Goal: Information Seeking & Learning: Learn about a topic

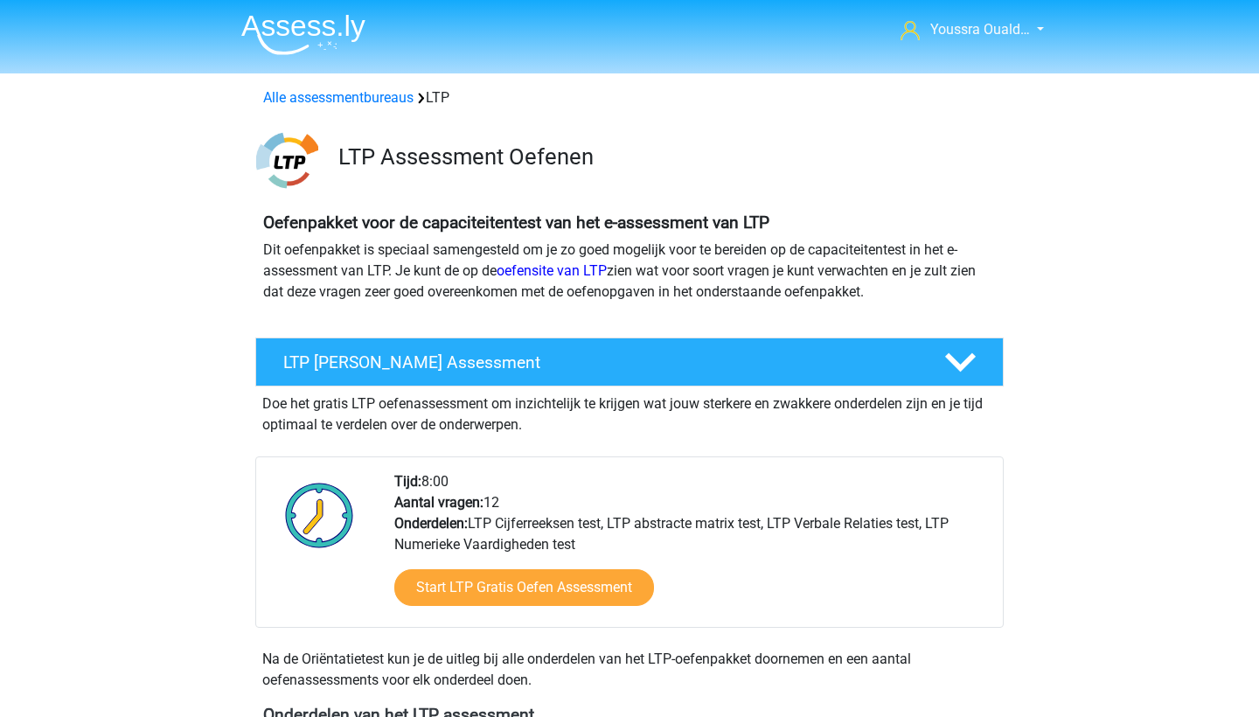
scroll to position [1750, 0]
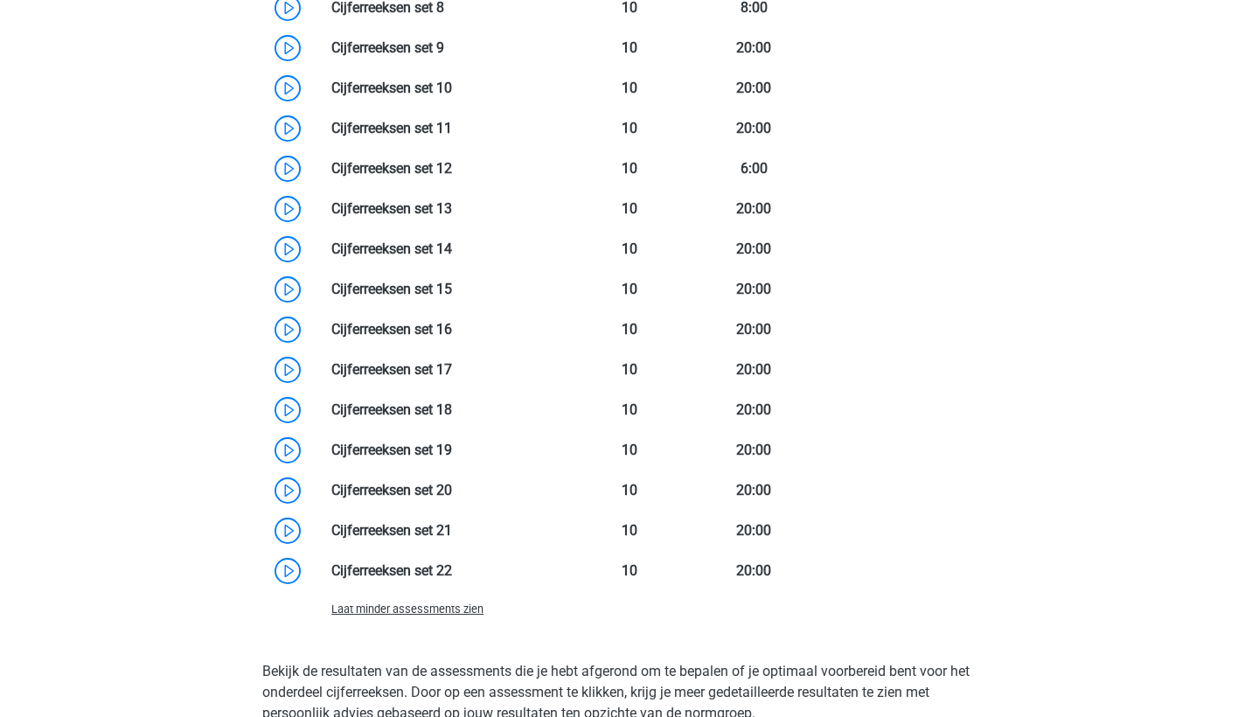
click at [452, 253] on link at bounding box center [452, 248] width 0 height 17
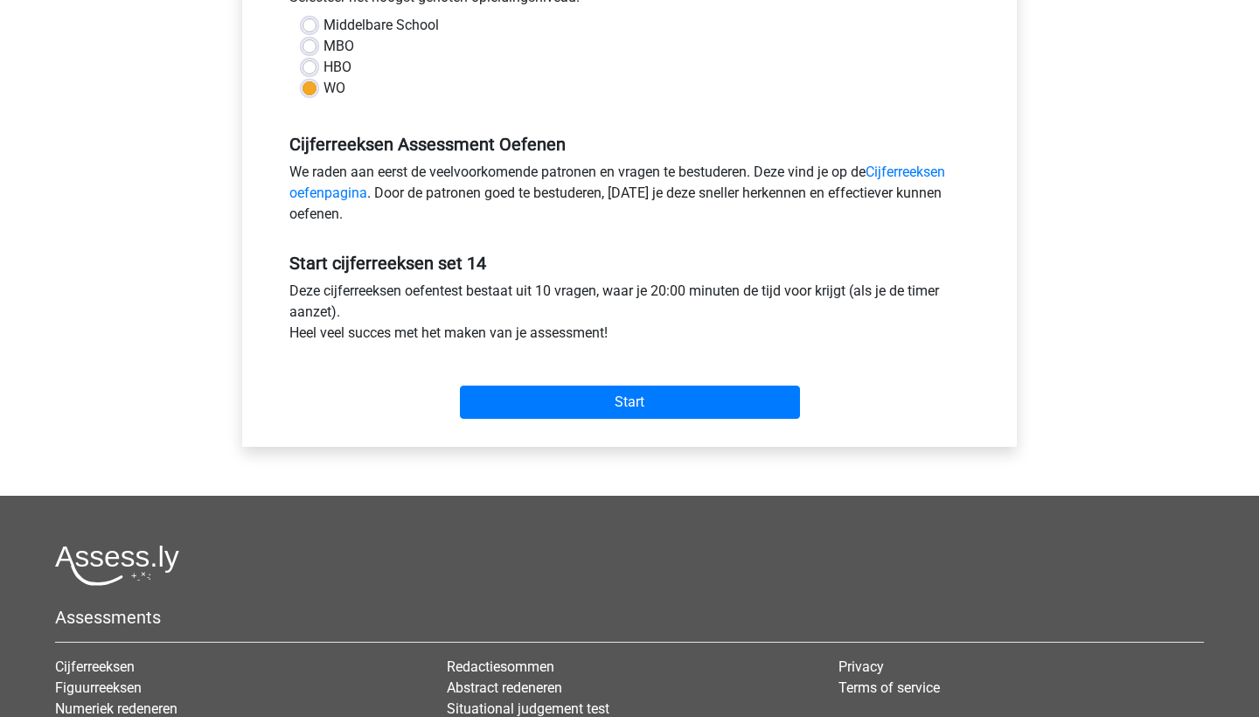
scroll to position [626, 0]
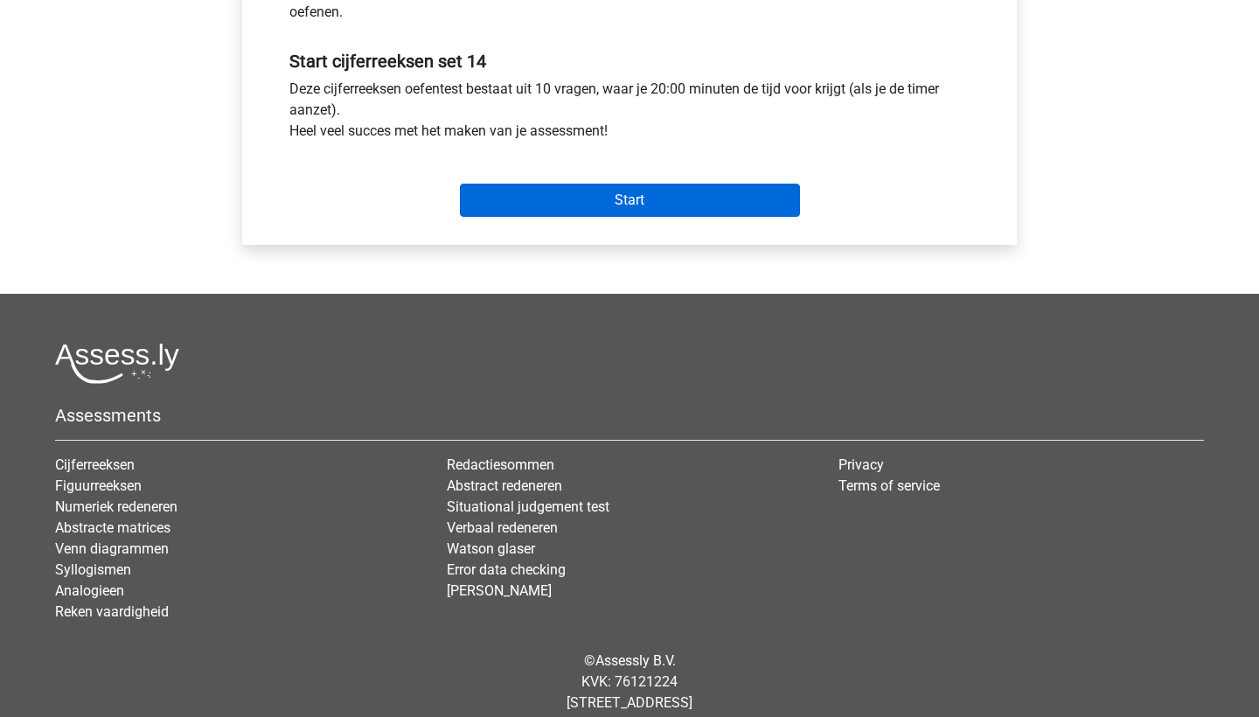
click at [480, 187] on input "Start" at bounding box center [630, 200] width 340 height 33
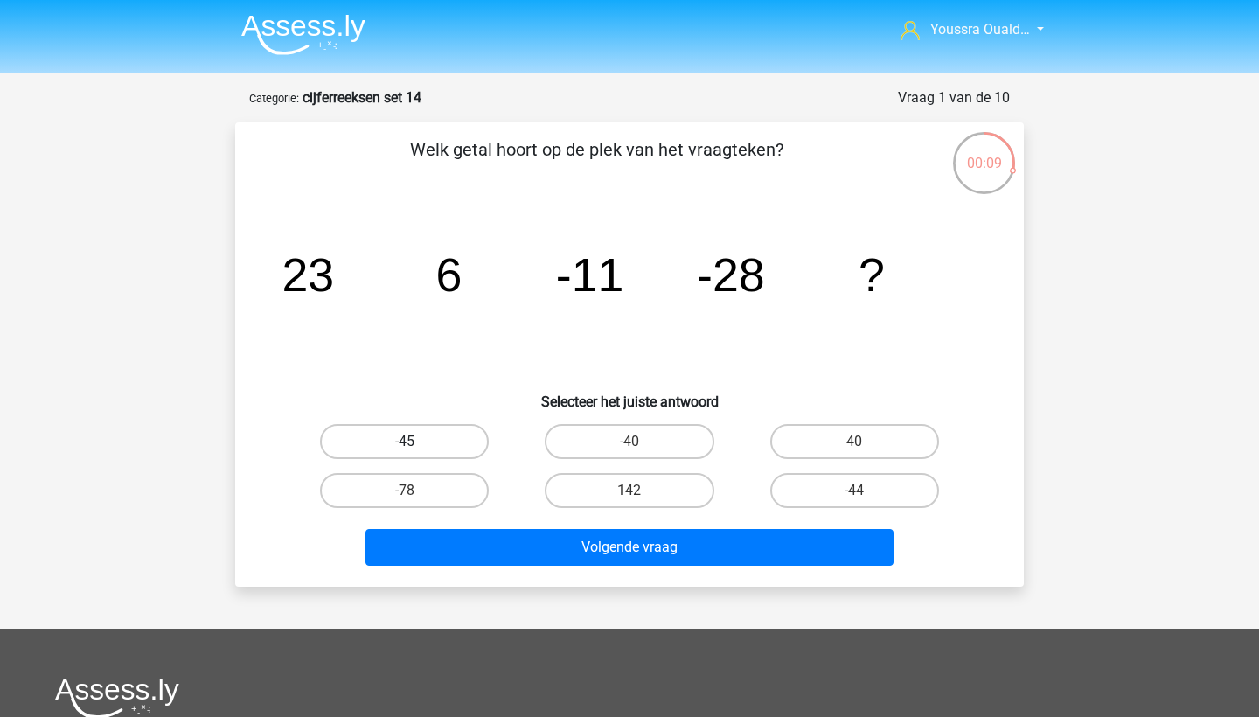
click at [415, 434] on label "-45" at bounding box center [404, 441] width 169 height 35
click at [415, 442] on input "-45" at bounding box center [410, 447] width 11 height 11
radio input "true"
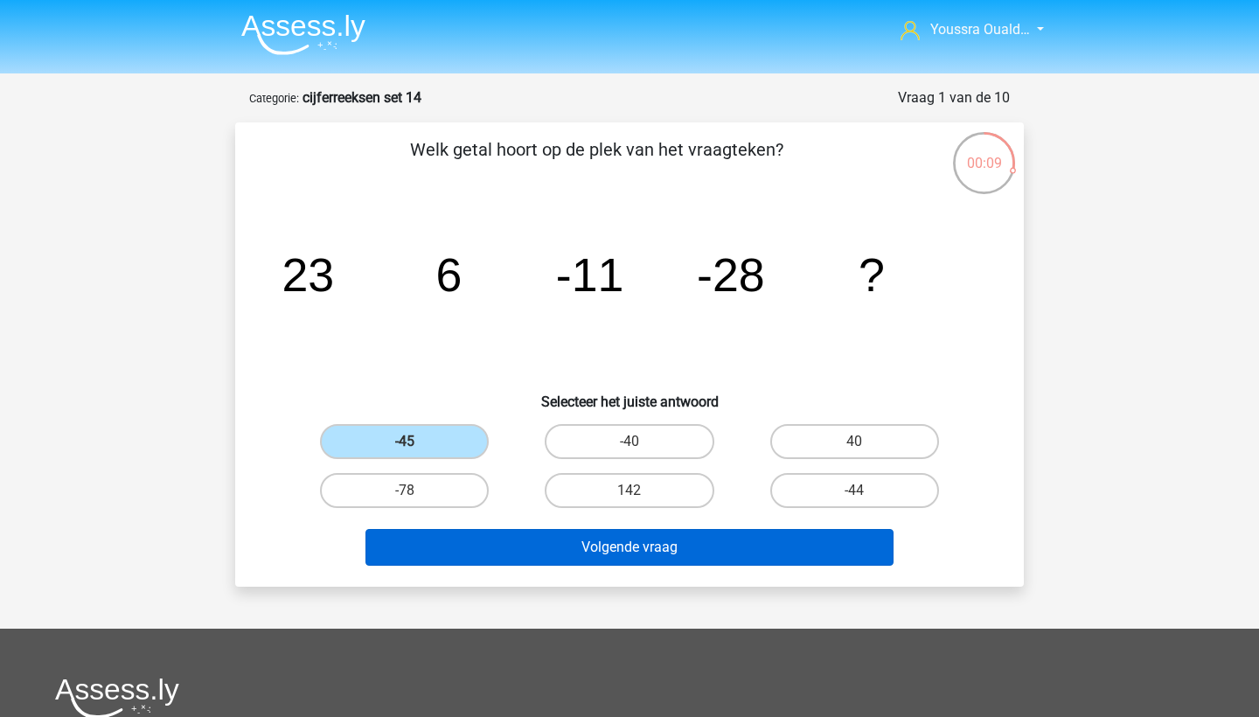
click at [575, 545] on button "Volgende vraag" at bounding box center [630, 547] width 529 height 37
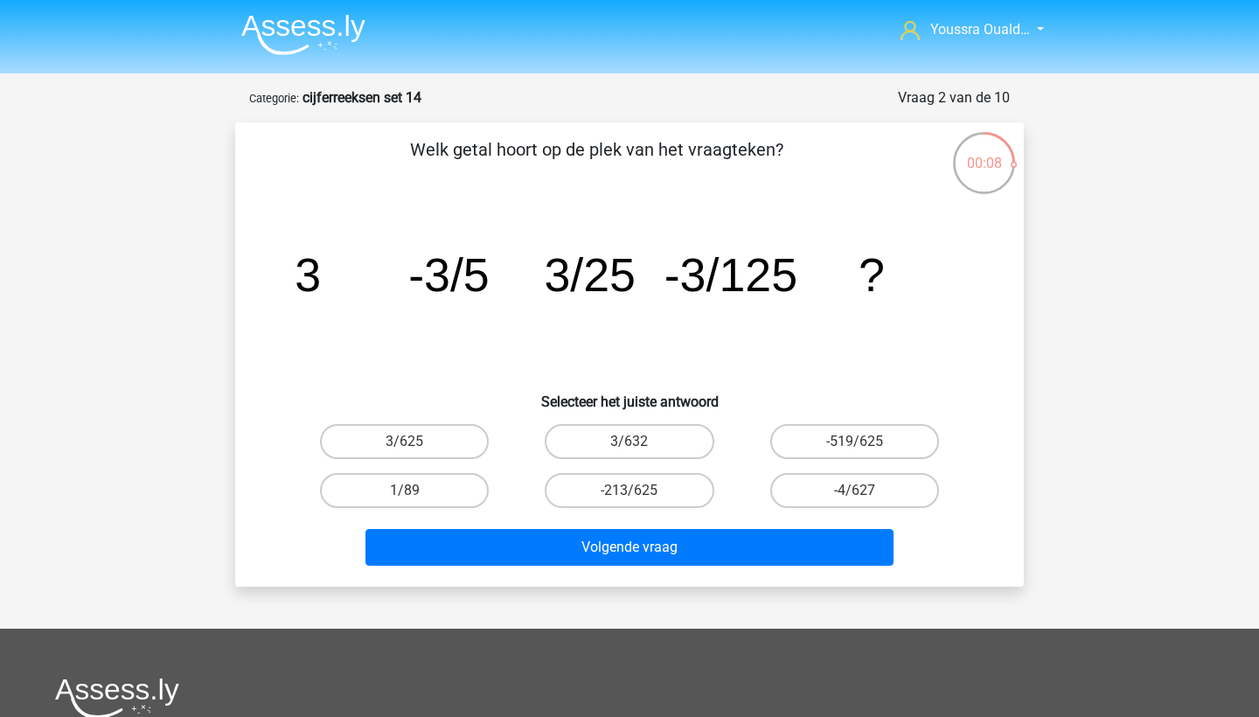
scroll to position [87, 0]
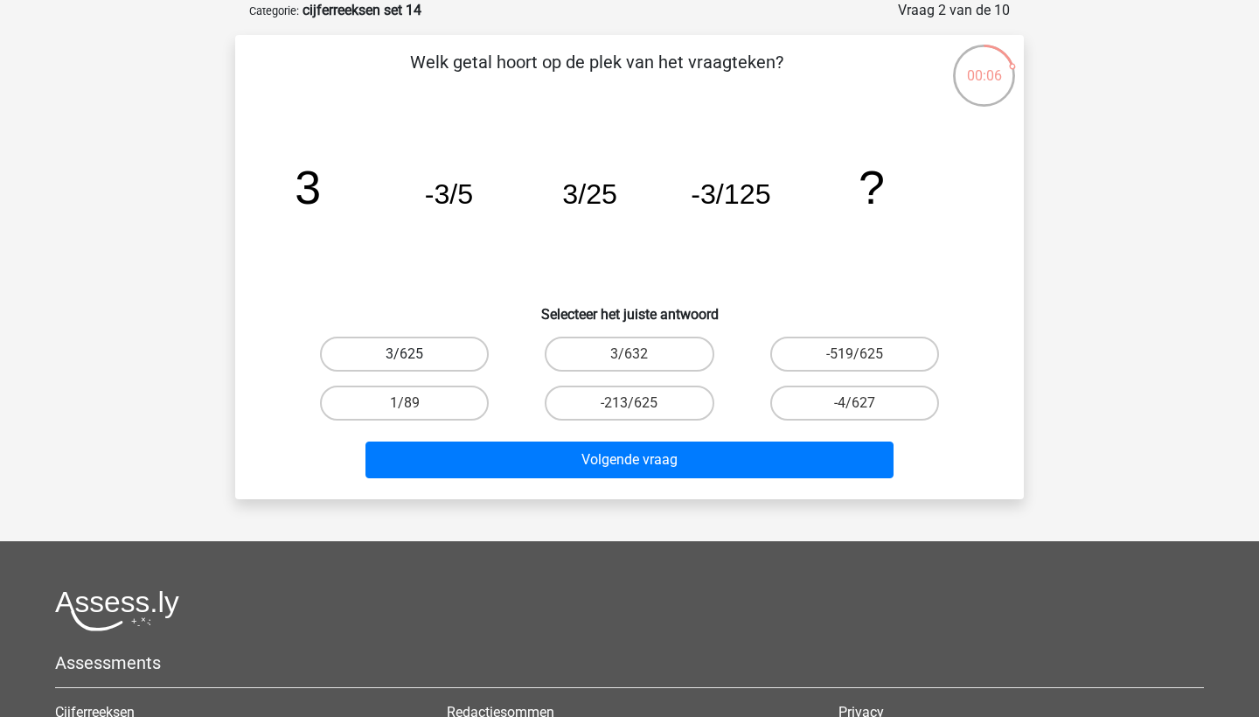
click at [424, 354] on label "3/625" at bounding box center [404, 354] width 169 height 35
click at [416, 354] on input "3/625" at bounding box center [410, 359] width 11 height 11
radio input "true"
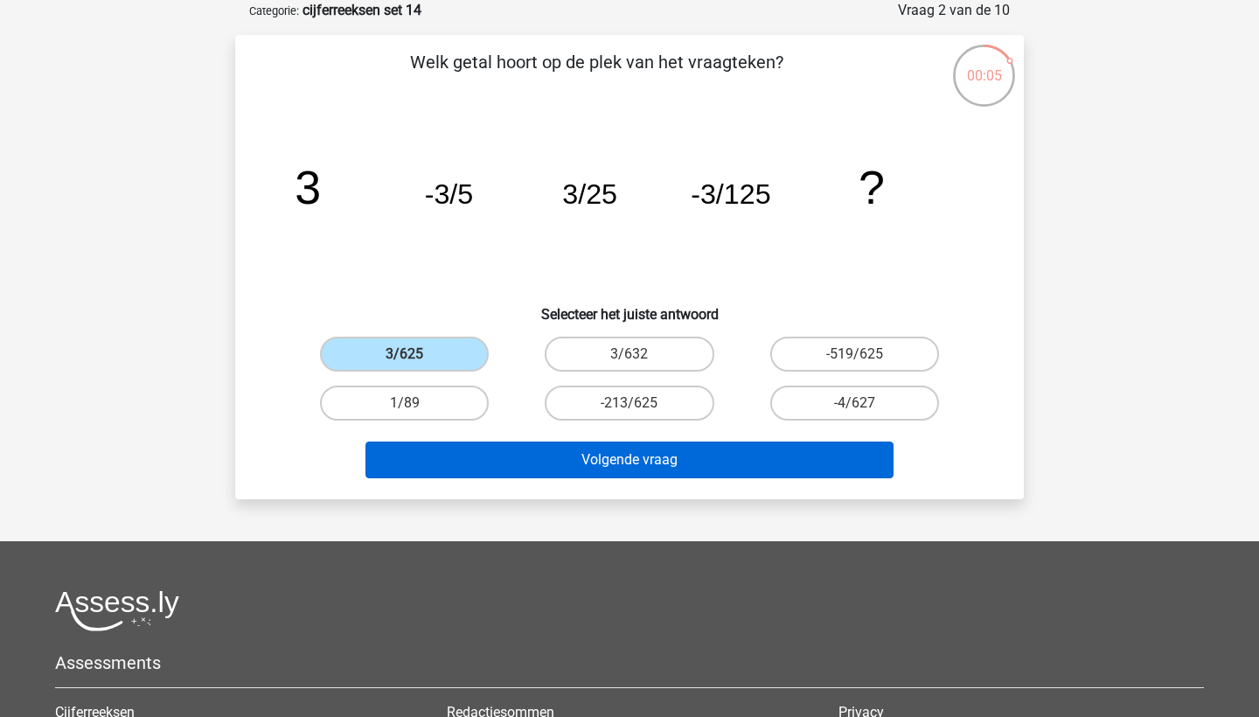
click at [568, 460] on button "Volgende vraag" at bounding box center [630, 460] width 529 height 37
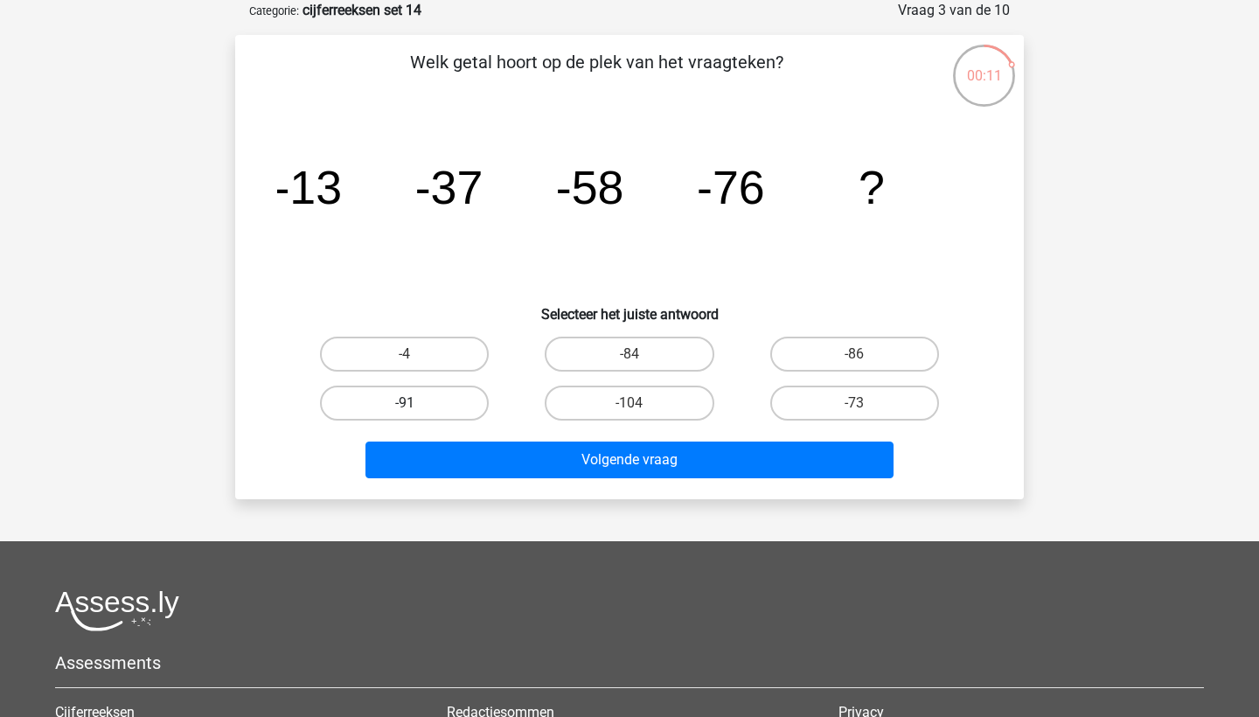
click at [389, 408] on label "-91" at bounding box center [404, 403] width 169 height 35
click at [405, 408] on input "-91" at bounding box center [410, 408] width 11 height 11
radio input "true"
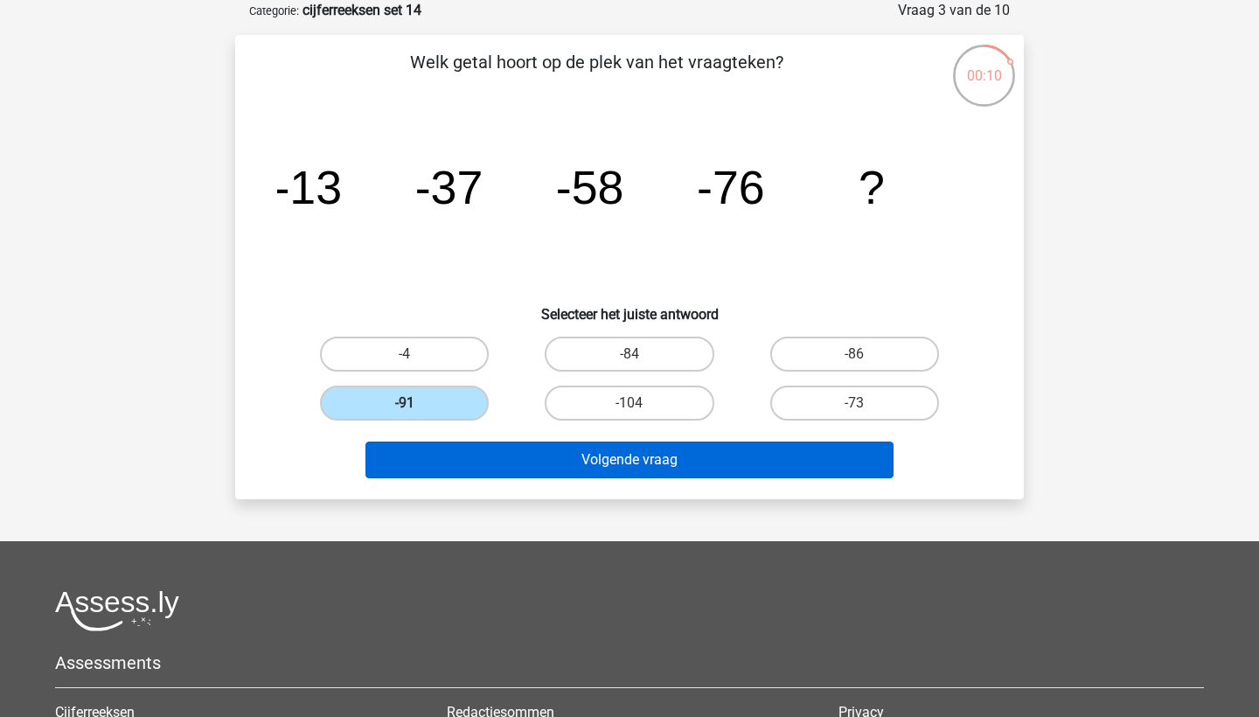
click at [480, 449] on button "Volgende vraag" at bounding box center [630, 460] width 529 height 37
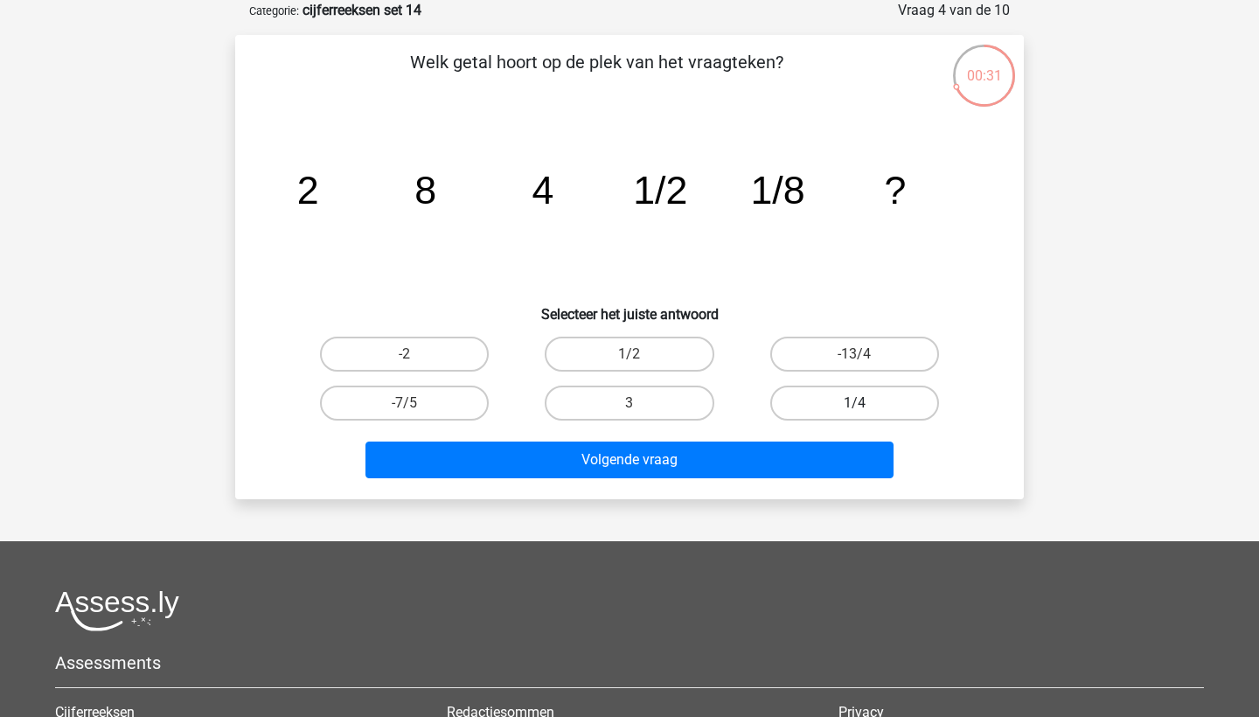
click at [809, 404] on label "1/4" at bounding box center [854, 403] width 169 height 35
click at [854, 404] on input "1/4" at bounding box center [859, 408] width 11 height 11
radio input "true"
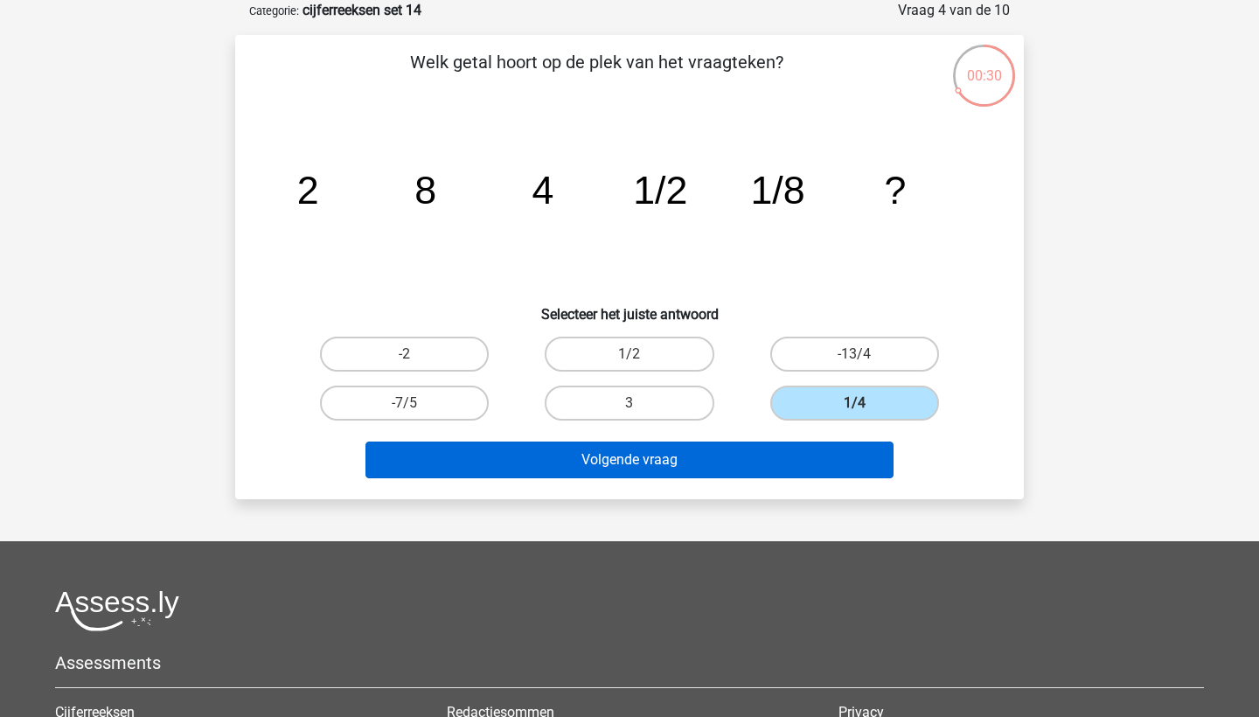
click at [783, 456] on button "Volgende vraag" at bounding box center [630, 460] width 529 height 37
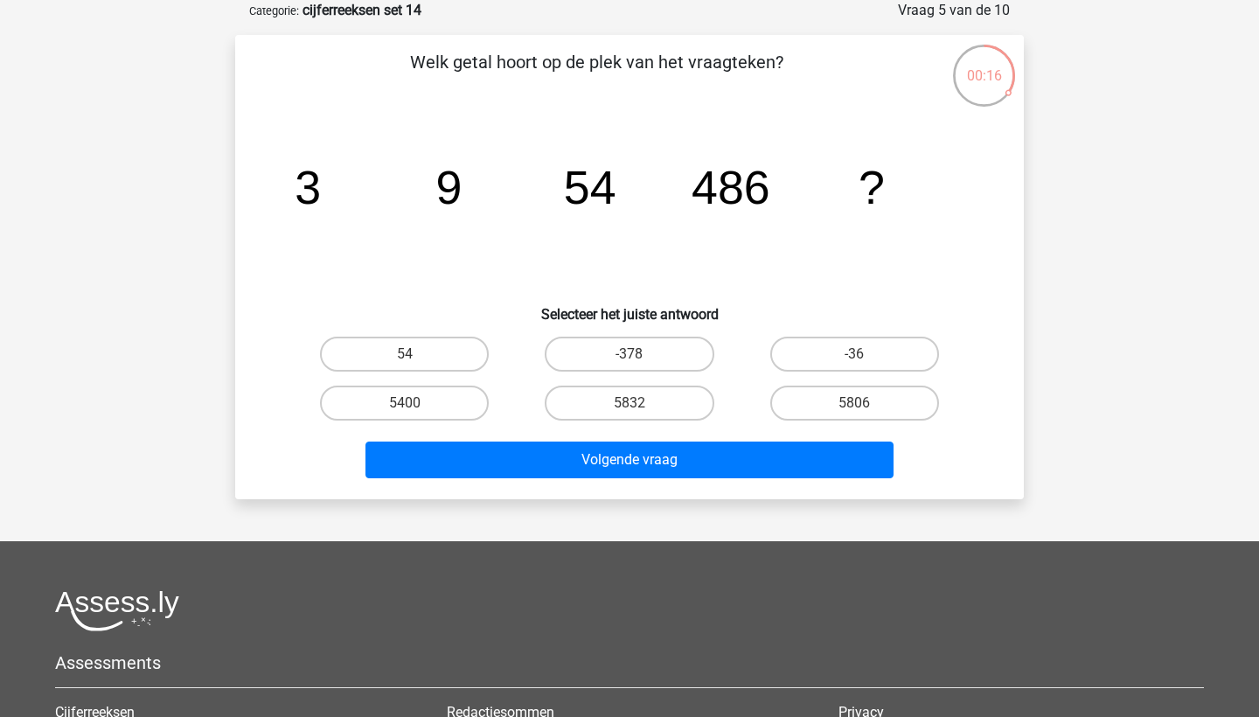
click at [760, 631] on div at bounding box center [629, 610] width 1149 height 41
click at [605, 400] on label "5832" at bounding box center [629, 403] width 169 height 35
click at [630, 403] on input "5832" at bounding box center [635, 408] width 11 height 11
radio input "true"
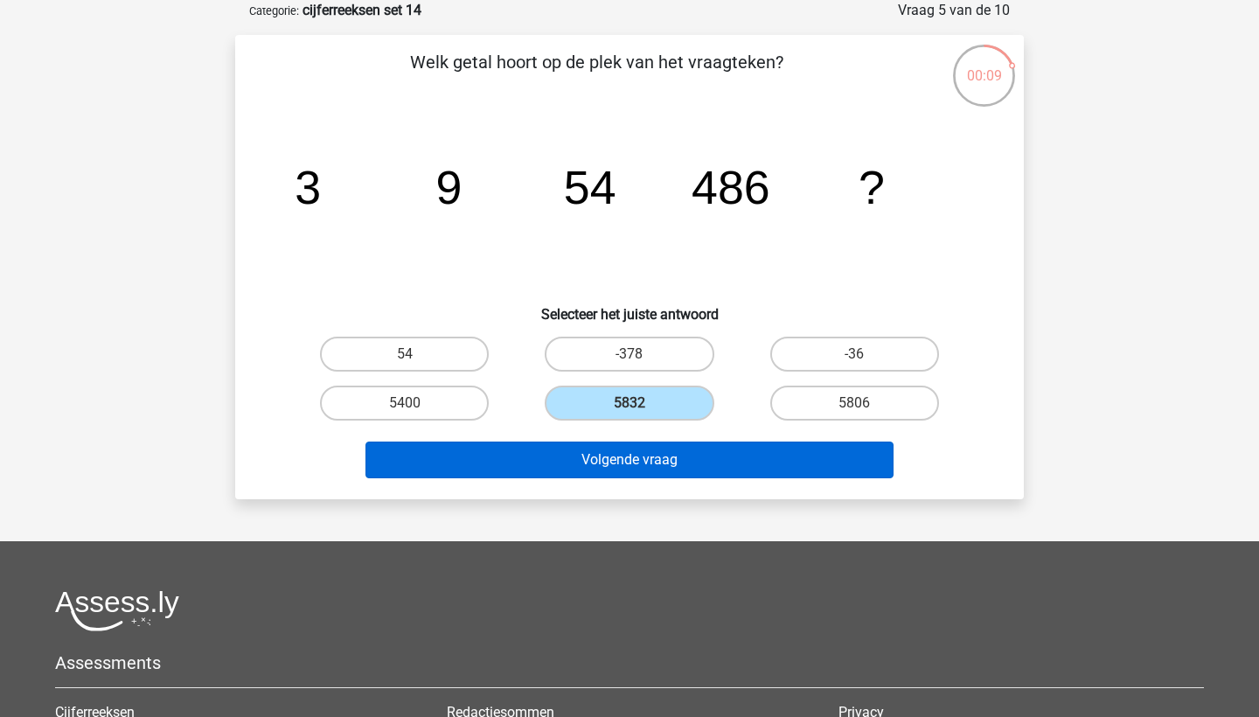
click at [620, 462] on button "Volgende vraag" at bounding box center [630, 460] width 529 height 37
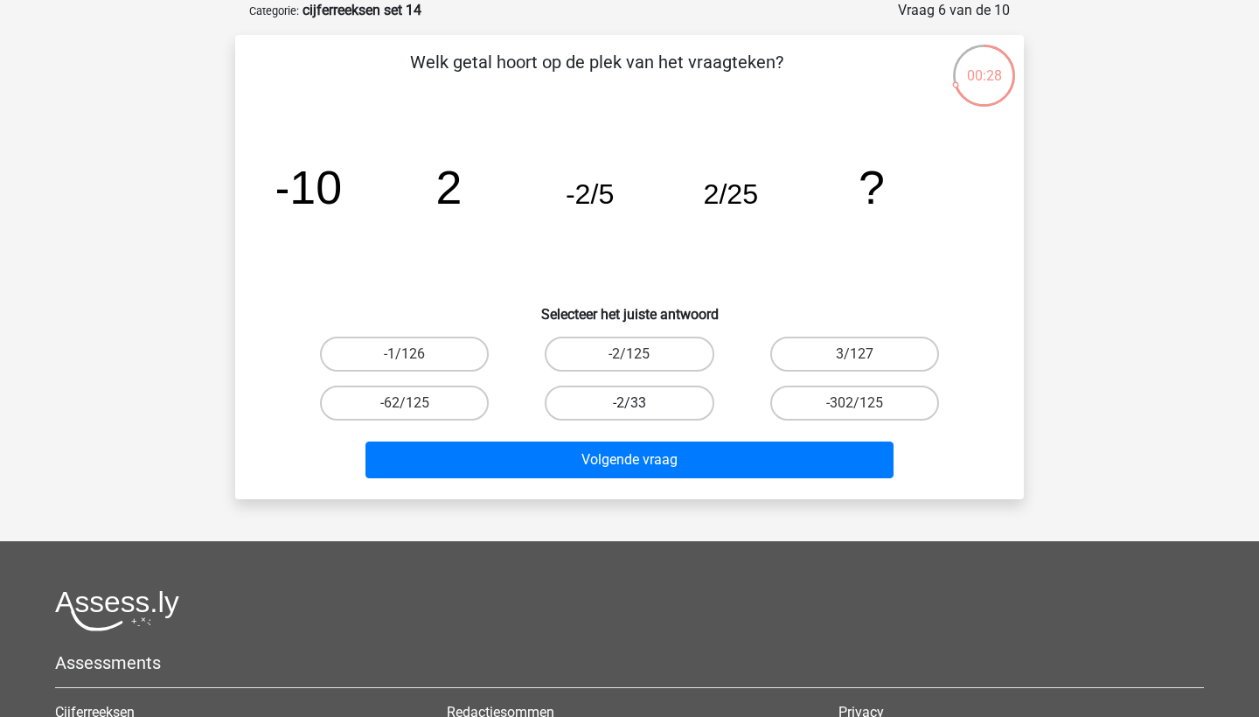
click at [612, 414] on label "-2/33" at bounding box center [629, 403] width 169 height 35
click at [630, 414] on input "-2/33" at bounding box center [635, 408] width 11 height 11
radio input "true"
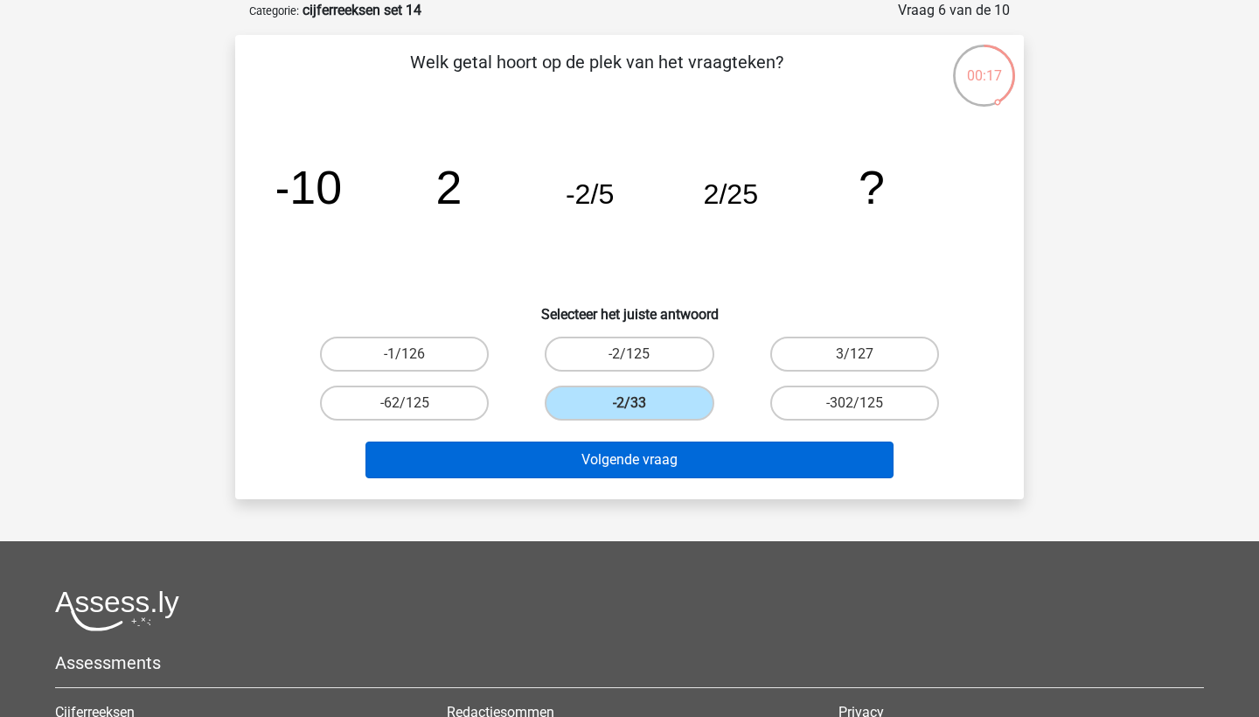
click at [627, 456] on button "Volgende vraag" at bounding box center [630, 460] width 529 height 37
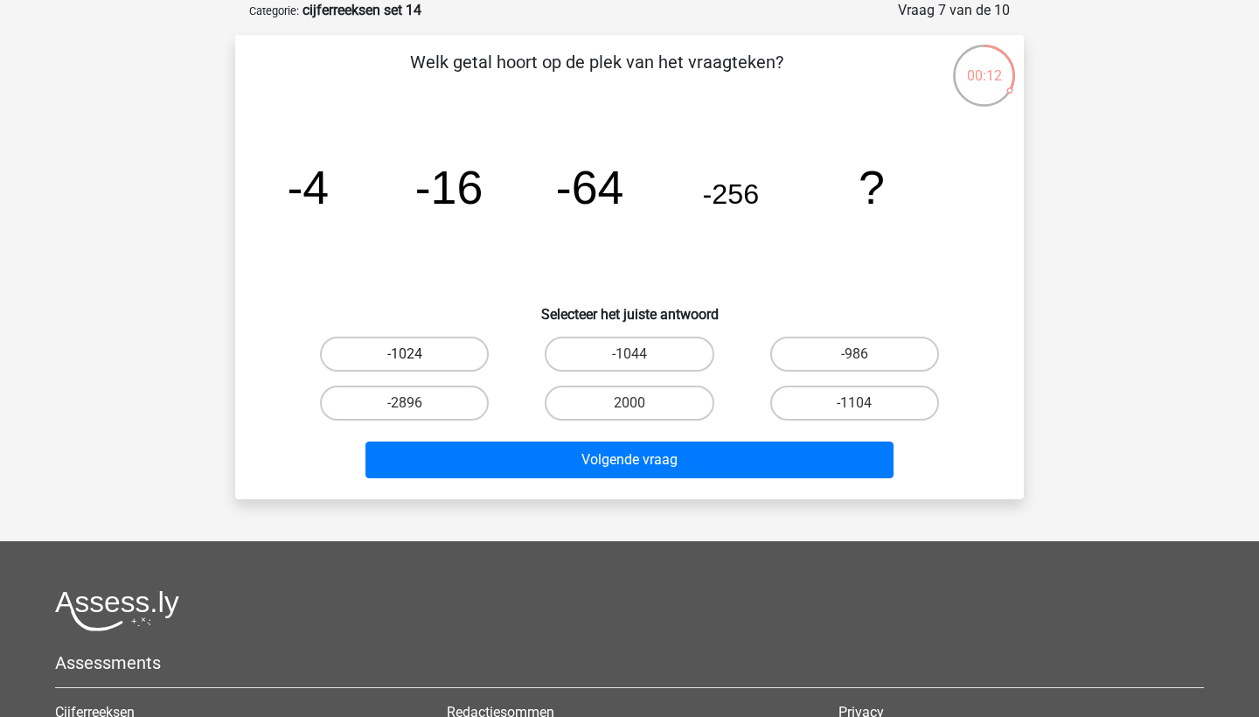
click at [427, 348] on label "-1024" at bounding box center [404, 354] width 169 height 35
click at [416, 354] on input "-1024" at bounding box center [410, 359] width 11 height 11
radio input "true"
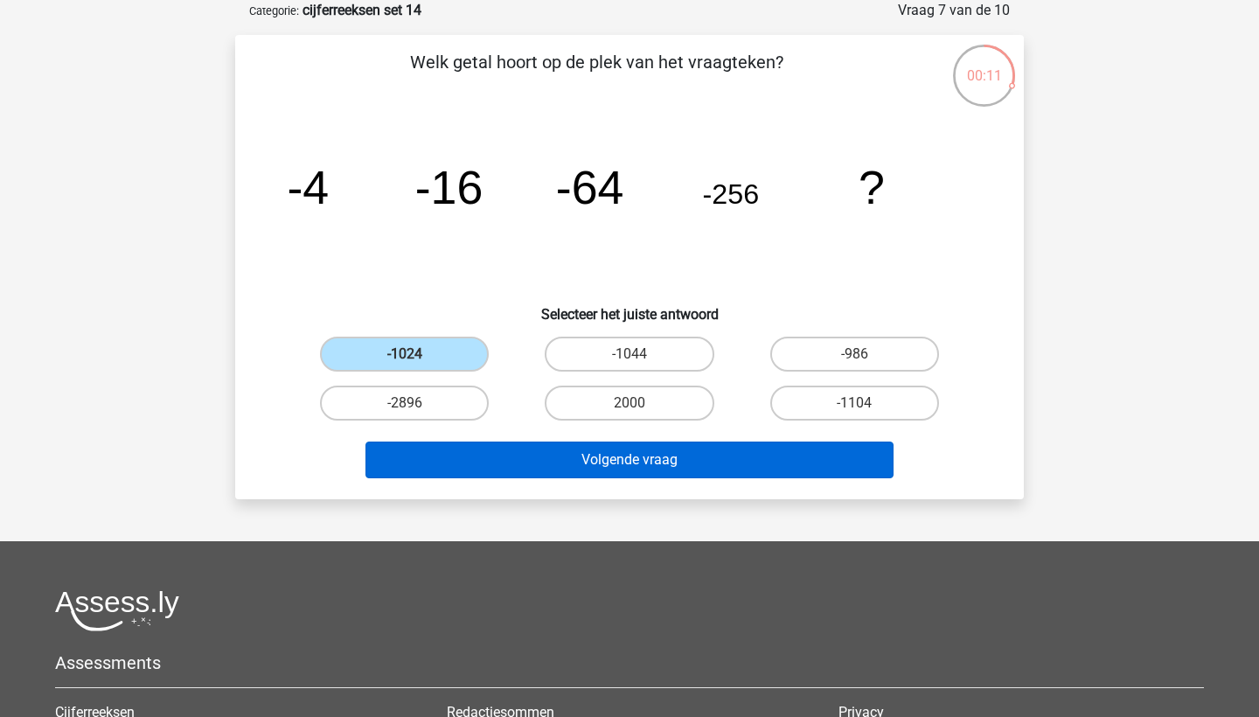
click at [513, 454] on button "Volgende vraag" at bounding box center [630, 460] width 529 height 37
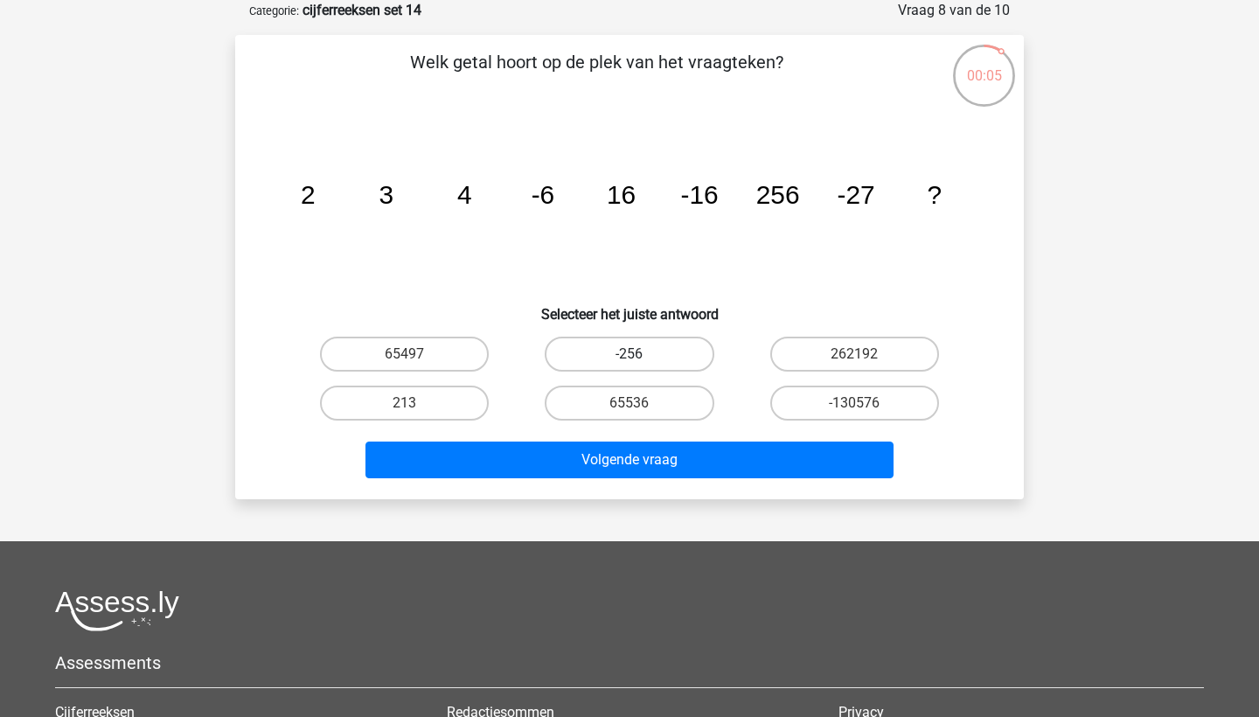
click at [675, 354] on label "-256" at bounding box center [629, 354] width 169 height 35
click at [641, 354] on input "-256" at bounding box center [635, 359] width 11 height 11
radio input "true"
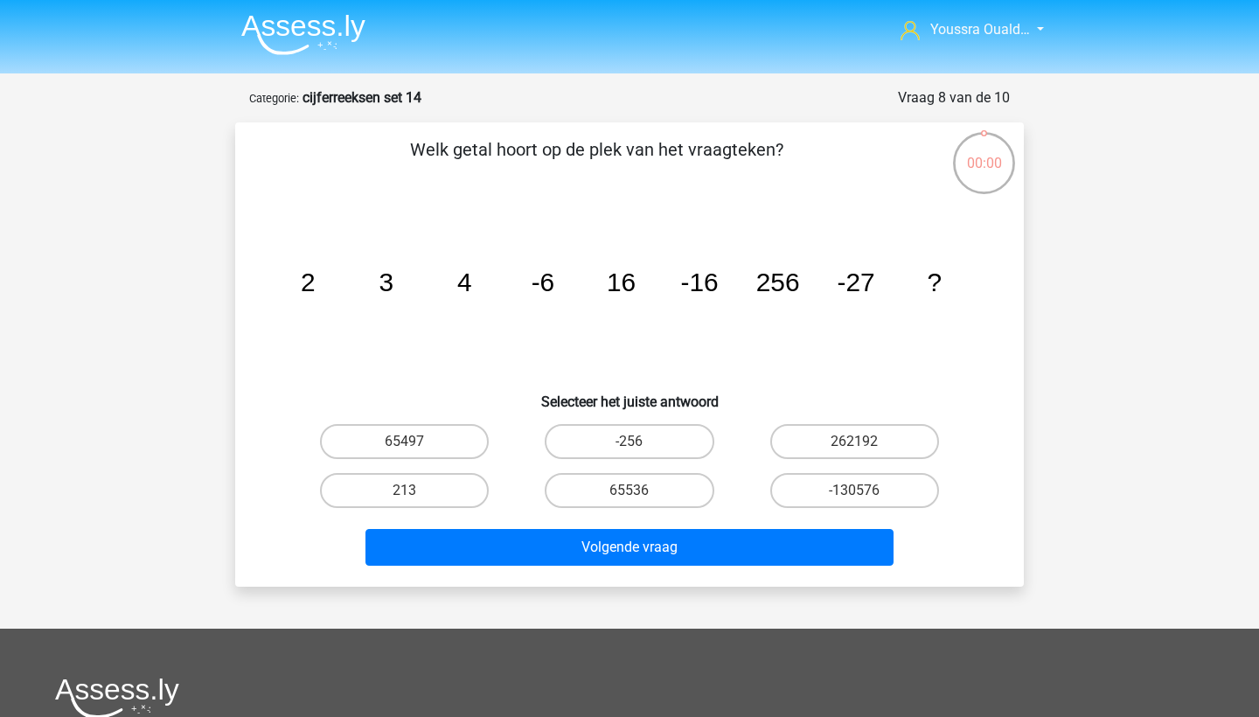
scroll to position [87, 0]
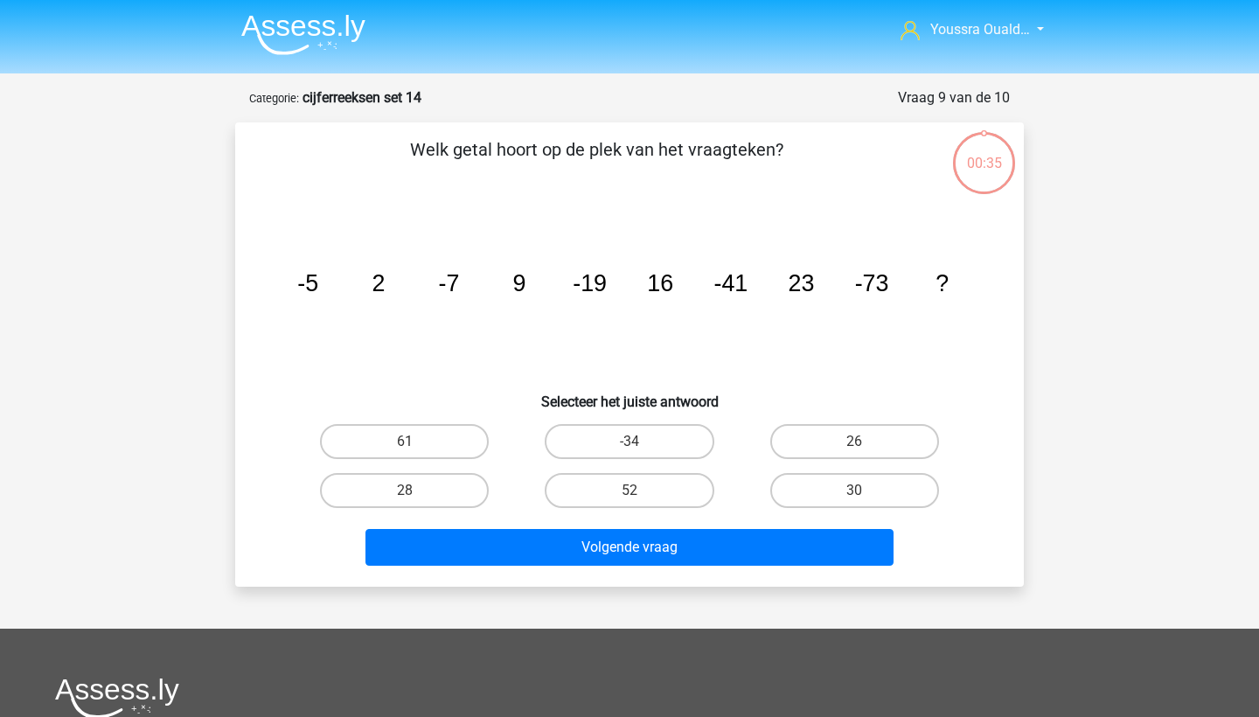
scroll to position [87, 0]
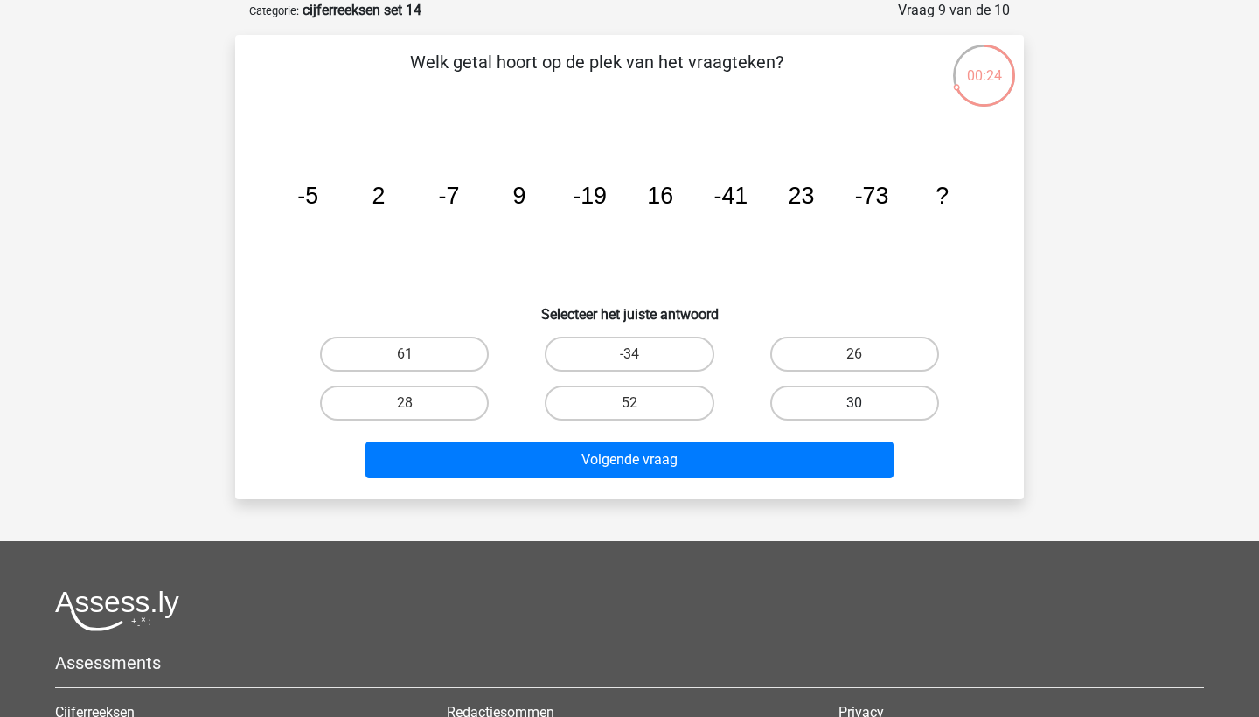
click at [812, 399] on label "30" at bounding box center [854, 403] width 169 height 35
click at [854, 403] on input "30" at bounding box center [859, 408] width 11 height 11
radio input "true"
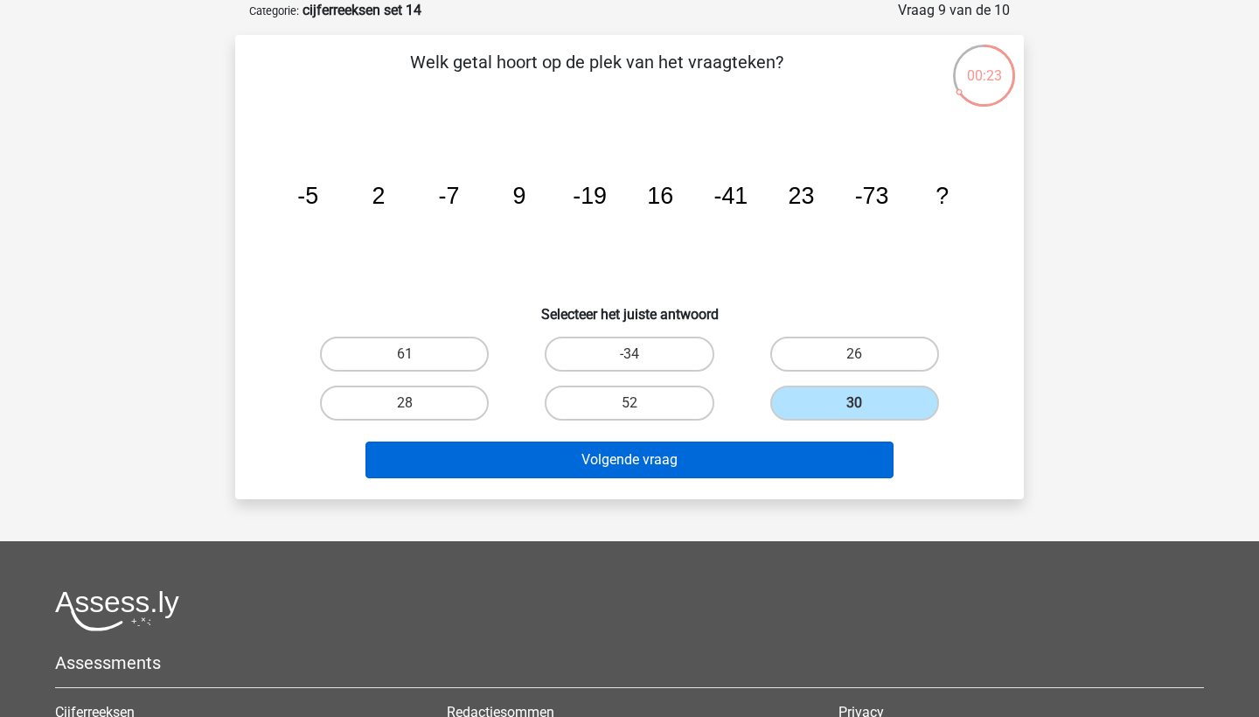
click at [765, 460] on button "Volgende vraag" at bounding box center [630, 460] width 529 height 37
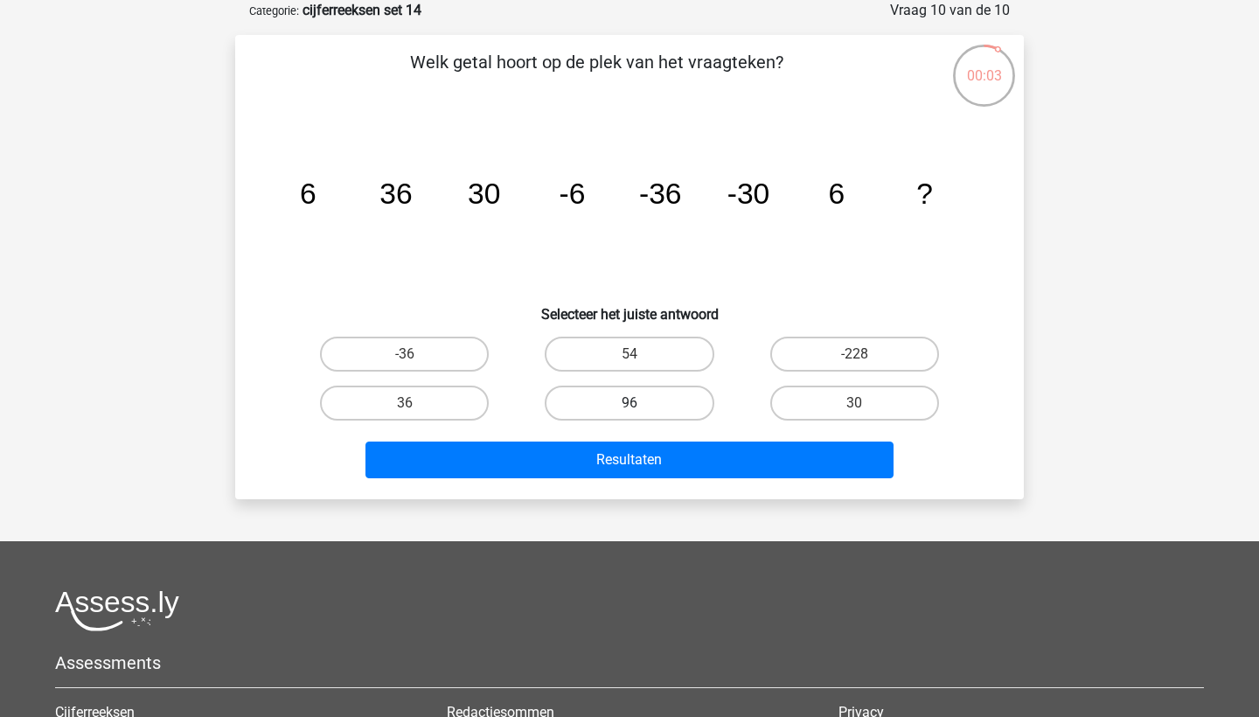
click at [651, 408] on label "96" at bounding box center [629, 403] width 169 height 35
click at [641, 408] on input "96" at bounding box center [635, 408] width 11 height 11
radio input "true"
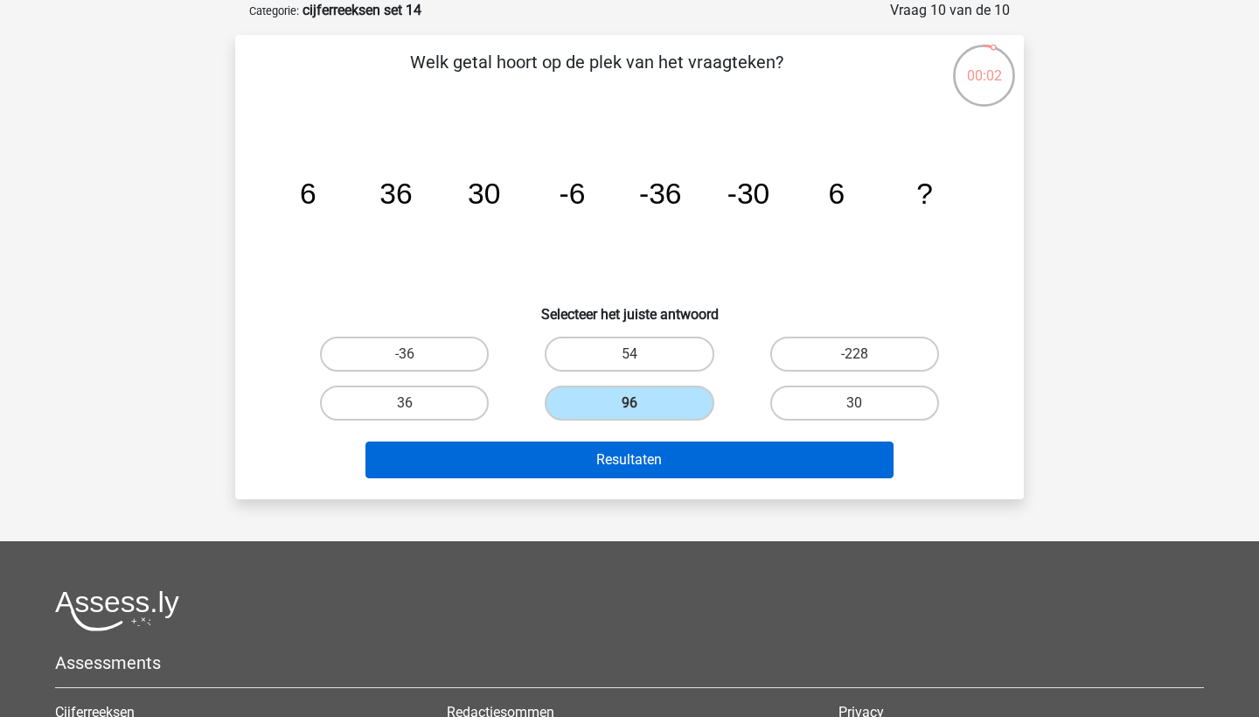
click at [657, 472] on button "Resultaten" at bounding box center [630, 460] width 529 height 37
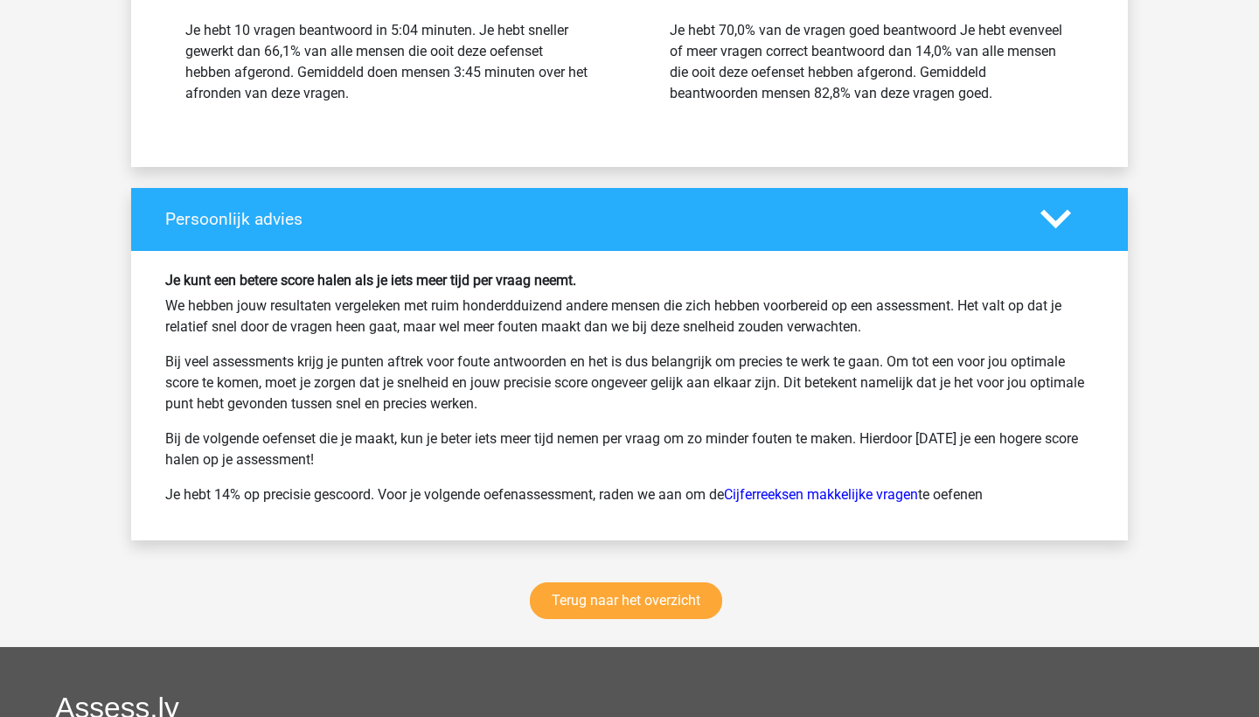
scroll to position [2118, 0]
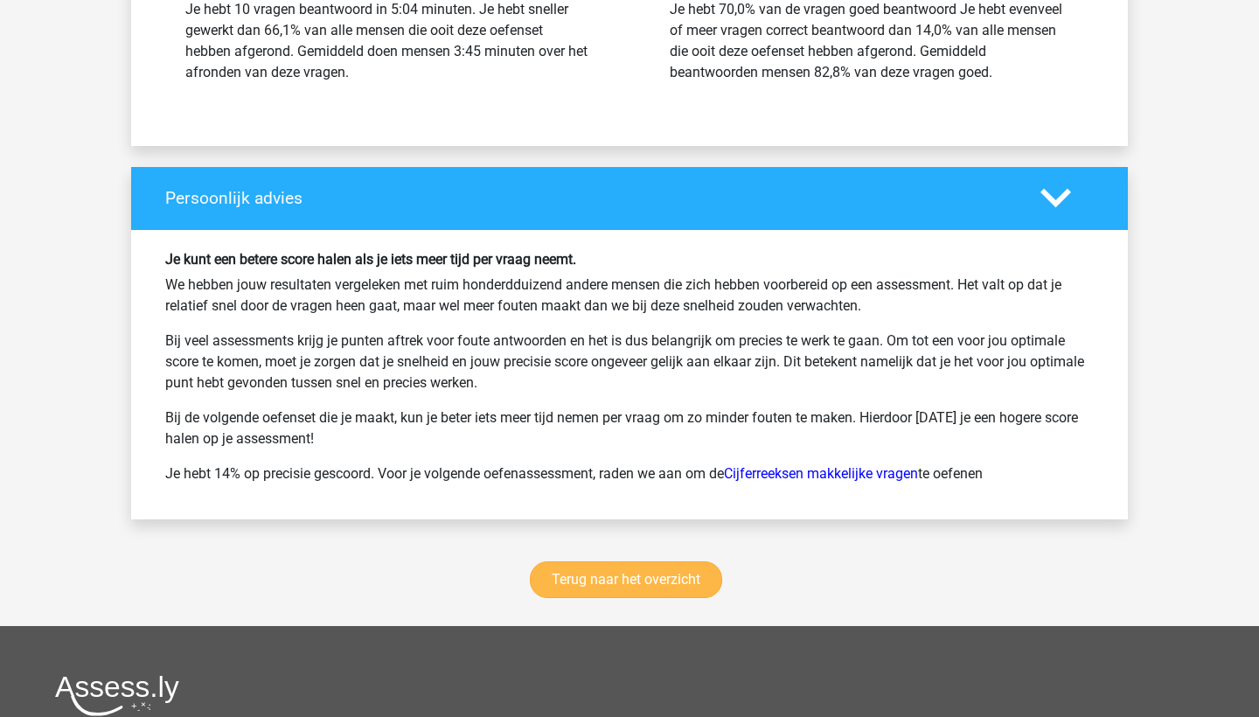
click at [645, 576] on link "Terug naar het overzicht" at bounding box center [626, 579] width 192 height 37
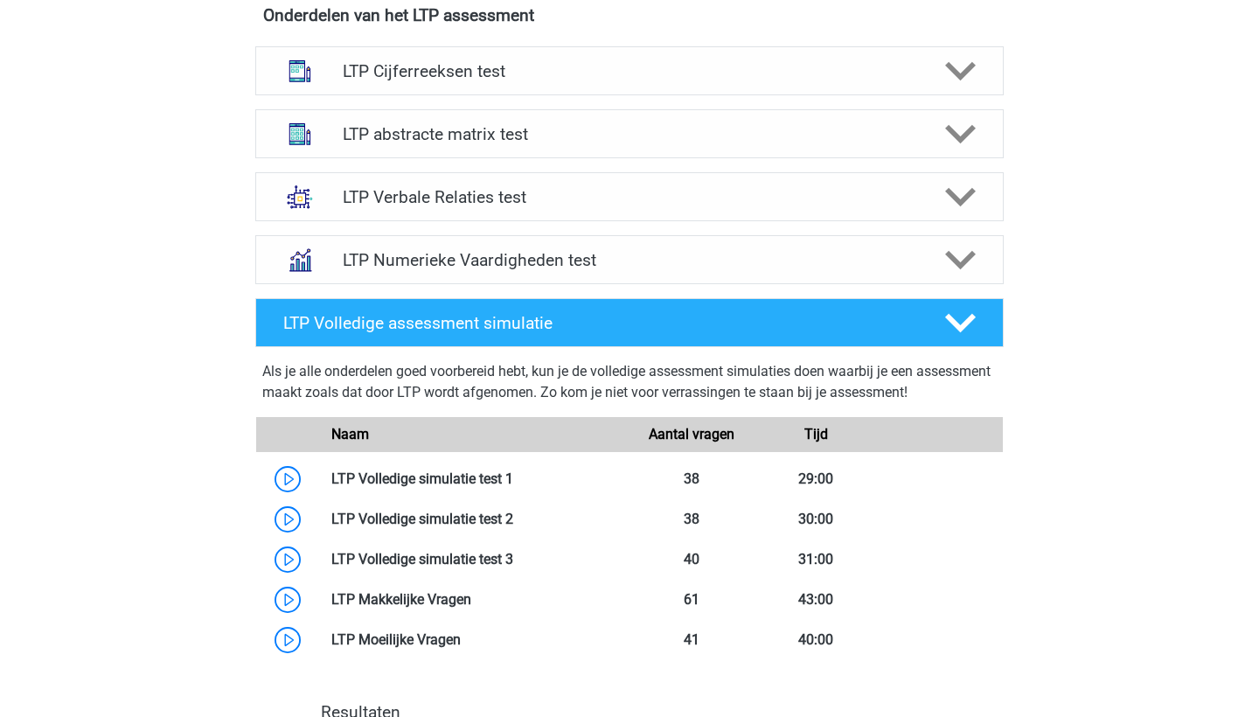
scroll to position [678, 0]
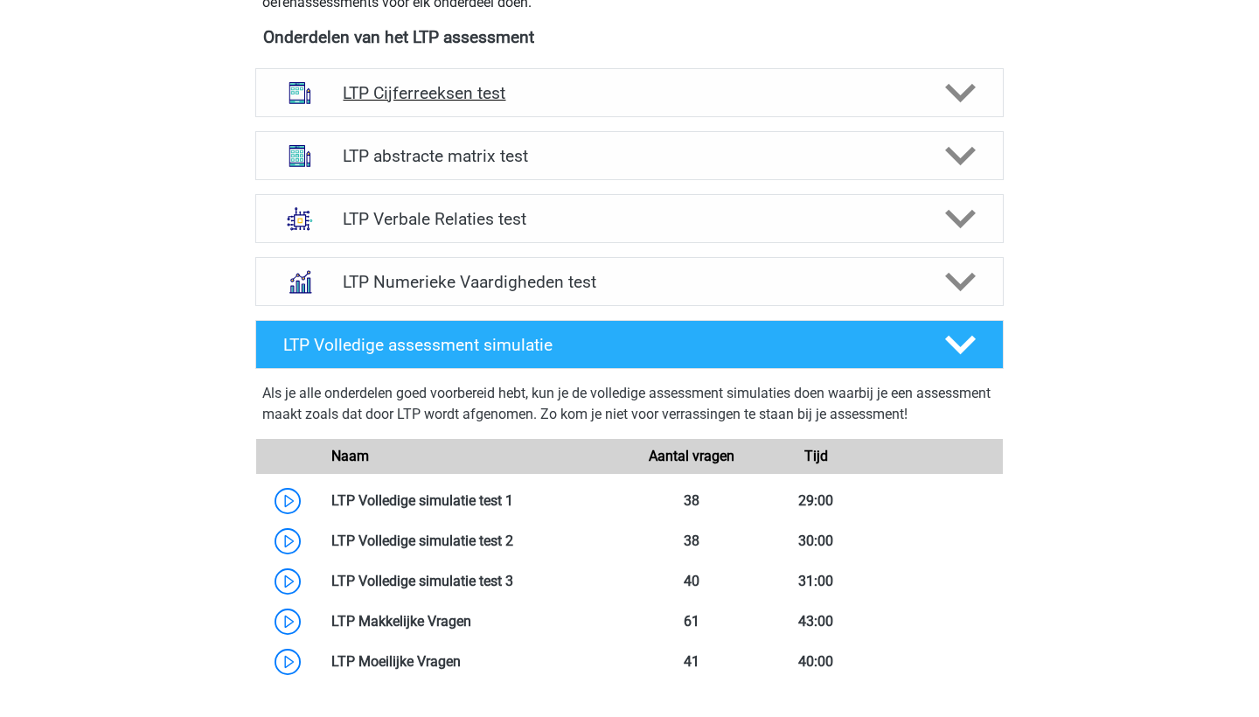
click at [463, 100] on h4 "LTP Cijferreeksen test" at bounding box center [629, 93] width 573 height 20
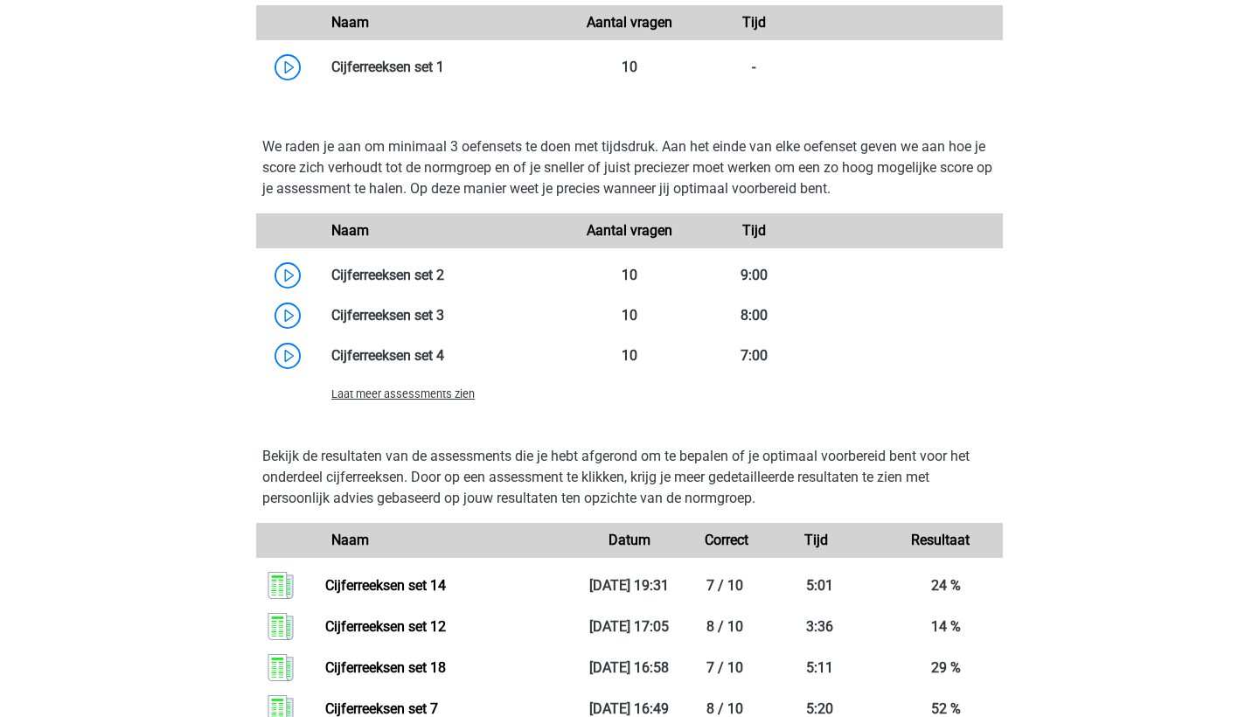
scroll to position [1241, 0]
click at [434, 394] on span "Laat meer assessments zien" at bounding box center [402, 393] width 143 height 13
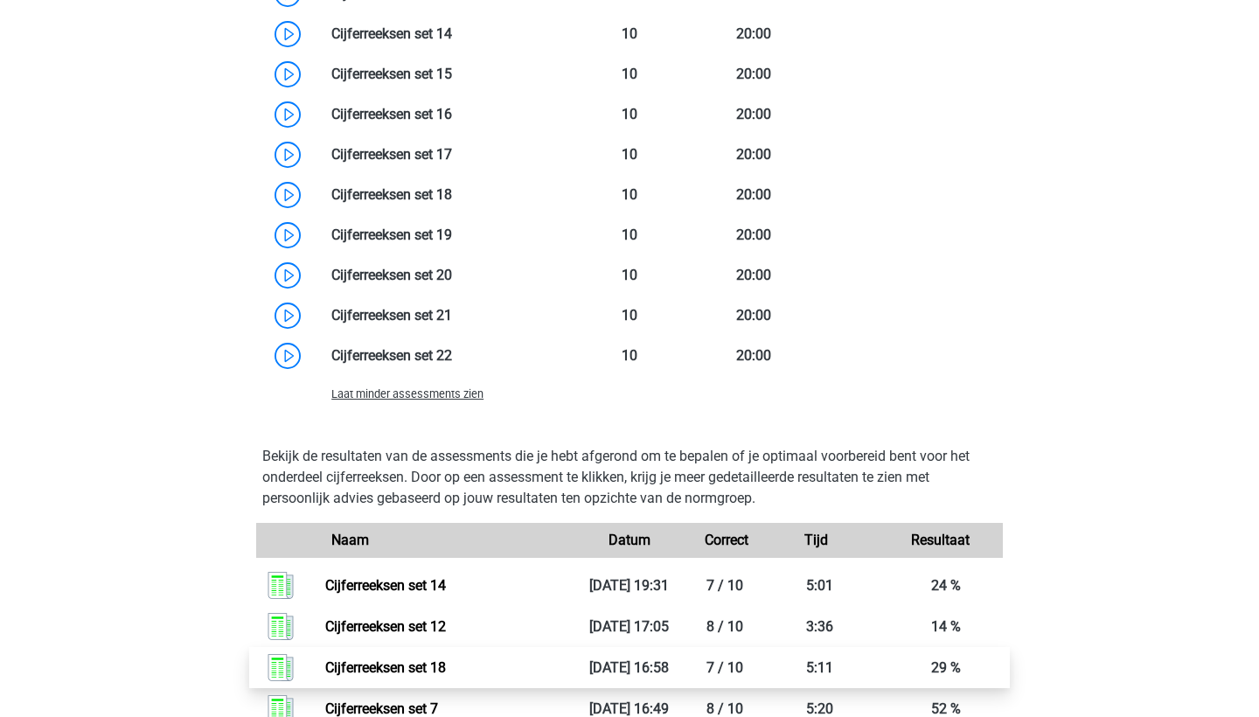
scroll to position [1908, 0]
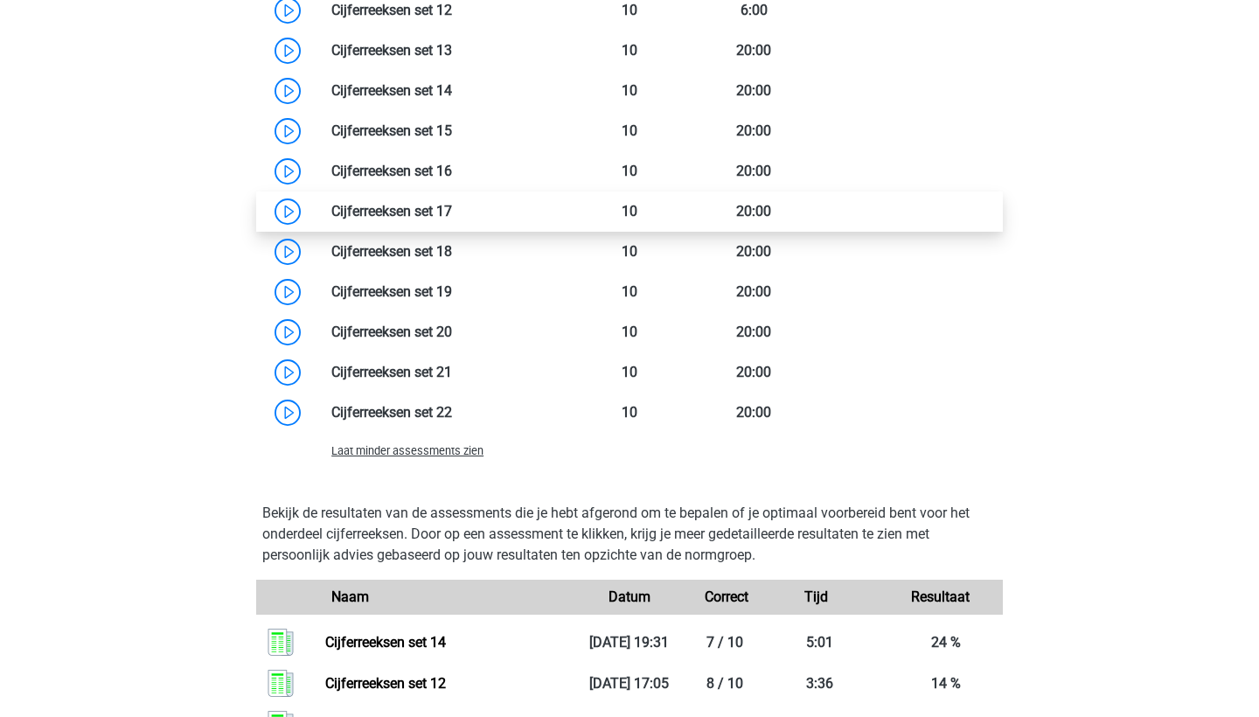
click at [452, 219] on link at bounding box center [452, 211] width 0 height 17
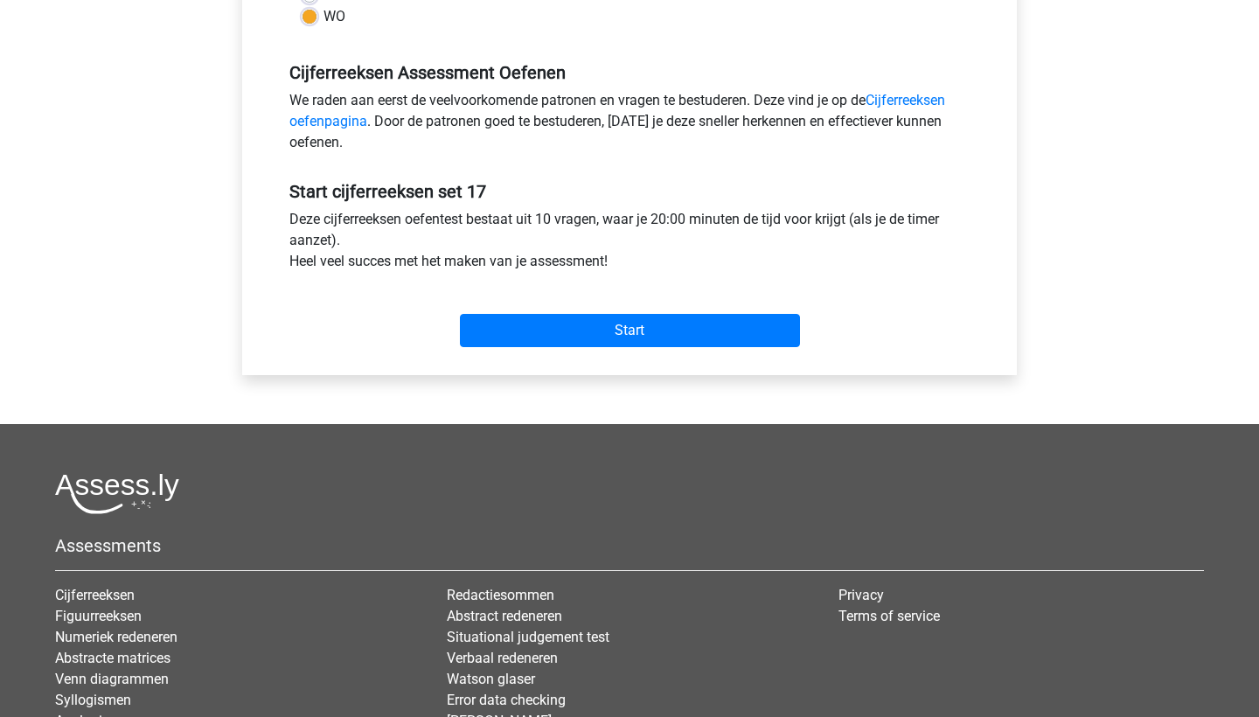
scroll to position [493, 0]
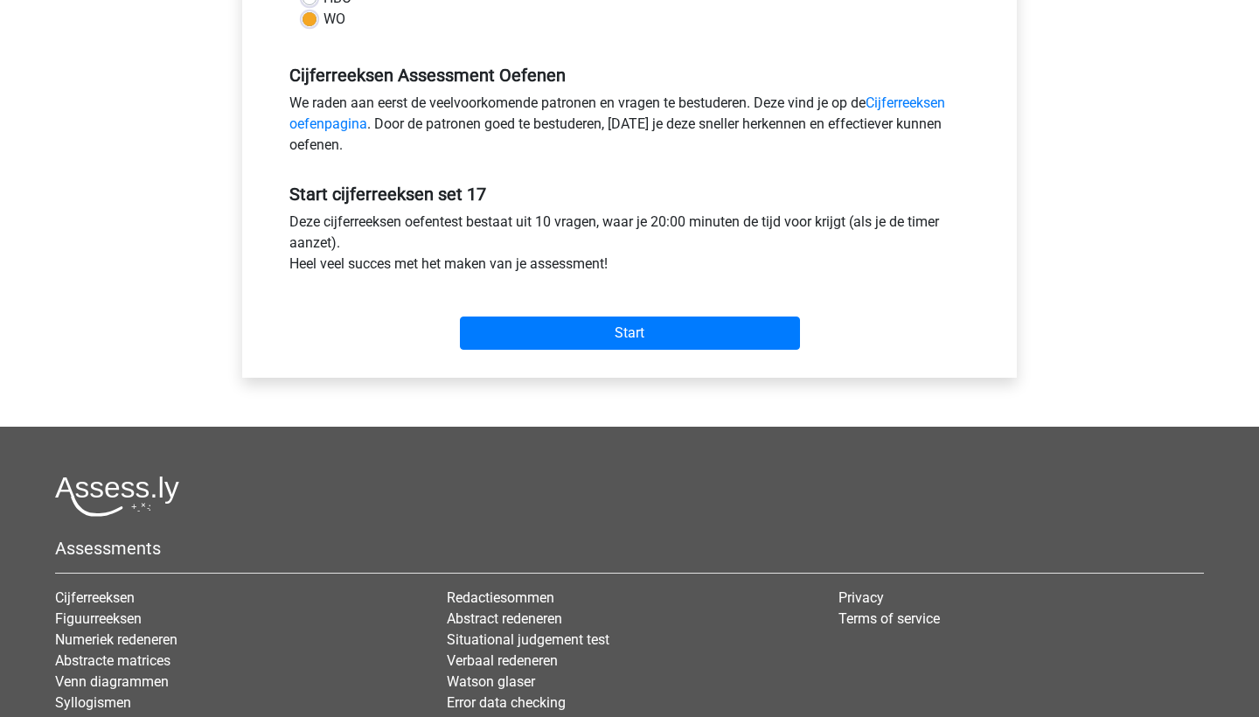
drag, startPoint x: 632, startPoint y: 275, endPoint x: 255, endPoint y: 60, distance: 433.5
click at [255, 60] on div "Categorie: Cijferreeksen Tijd: 20:00 Aantal vragen: 10 Gemiddelde % correct: 81…" at bounding box center [629, 45] width 749 height 665
click at [507, 189] on h5 "Start cijferreeksen set 17" at bounding box center [629, 194] width 680 height 21
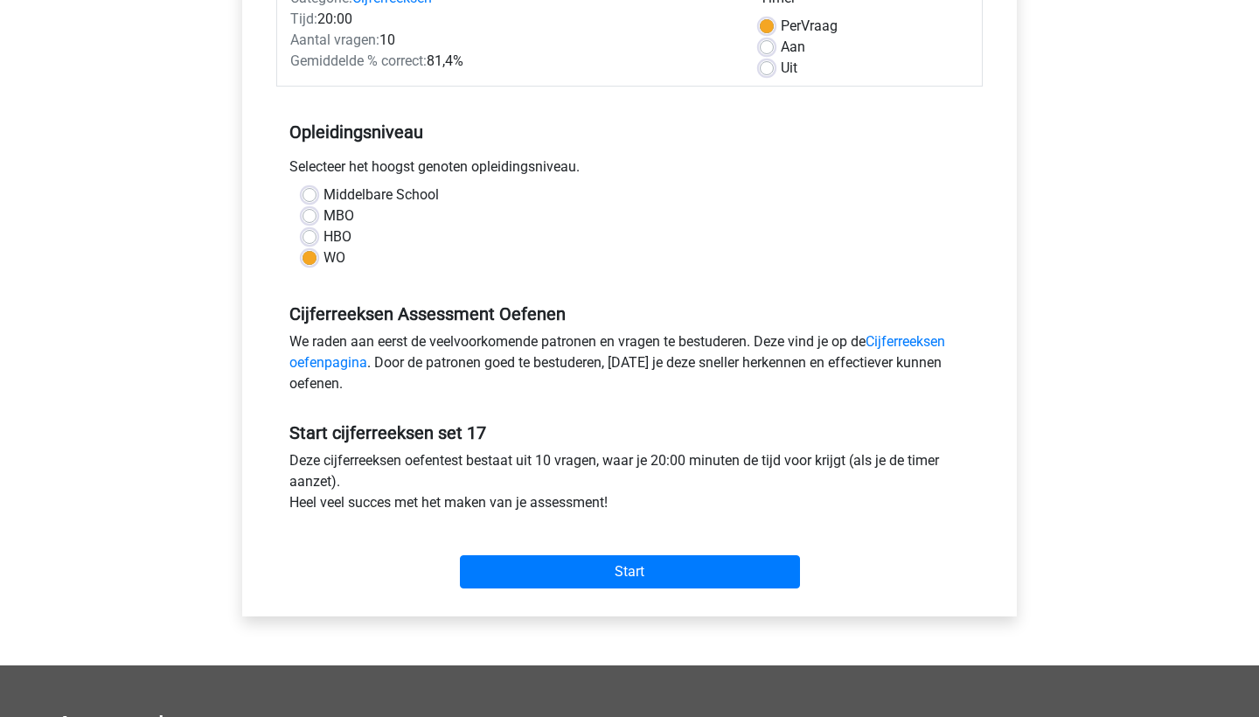
scroll to position [251, 0]
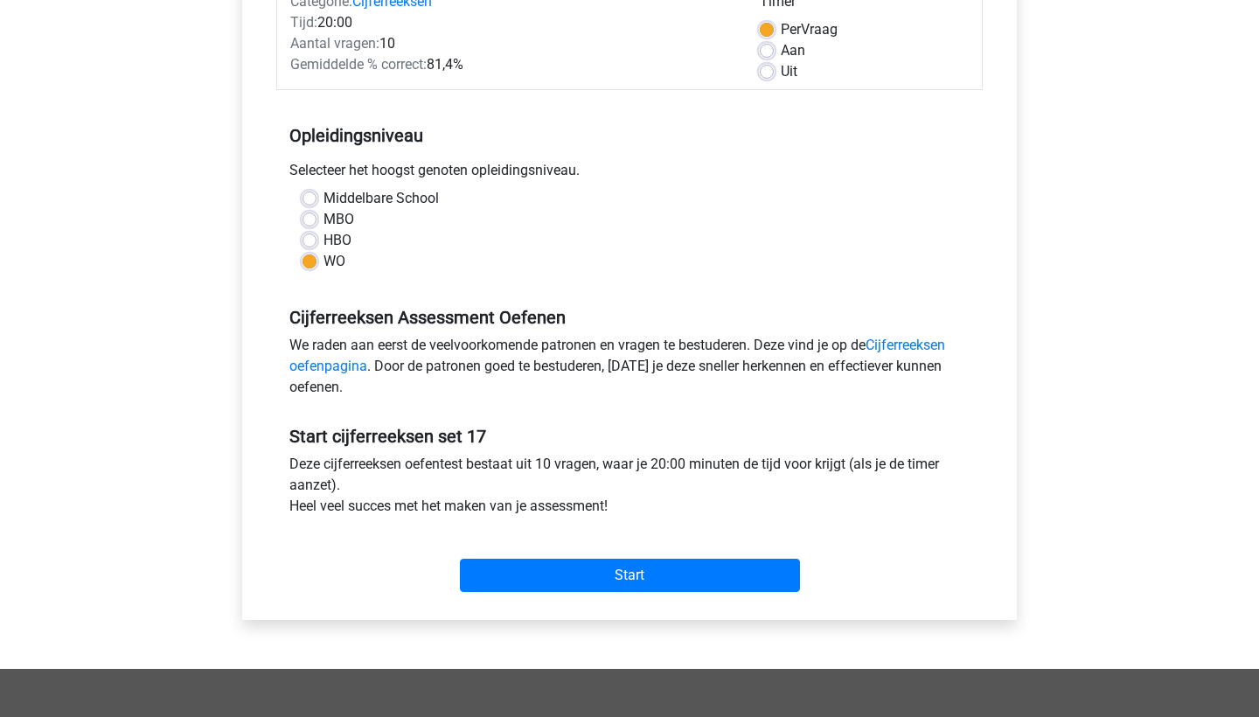
drag, startPoint x: 676, startPoint y: 519, endPoint x: 294, endPoint y: 112, distance: 558.0
click at [294, 112] on form "Categorie: Cijferreeksen Tijd: 20:00 Aantal vragen: 10 Gemiddelde % correct: 81…" at bounding box center [629, 287] width 707 height 623
click at [416, 190] on label "Middelbare School" at bounding box center [381, 198] width 115 height 21
click at [317, 190] on input "Middelbare School" at bounding box center [310, 196] width 14 height 17
radio input "true"
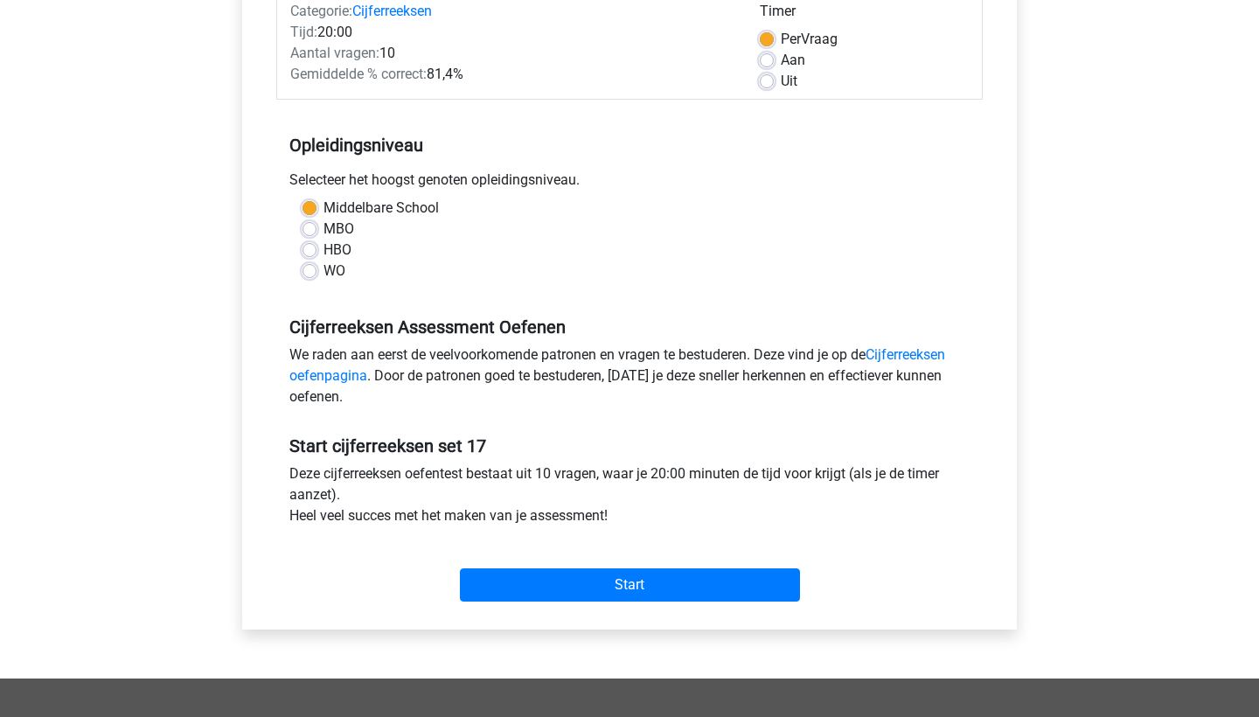
scroll to position [237, 0]
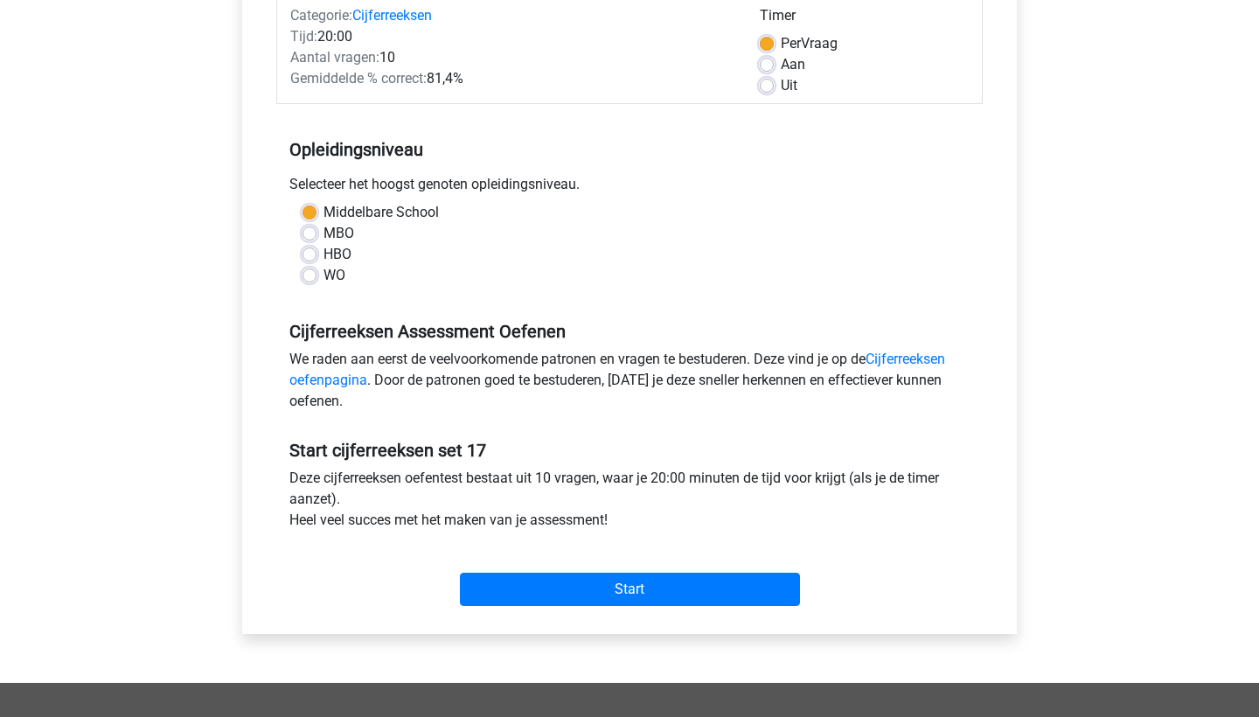
click at [324, 271] on label "WO" at bounding box center [335, 275] width 22 height 21
click at [315, 271] on input "WO" at bounding box center [310, 273] width 14 height 17
radio input "true"
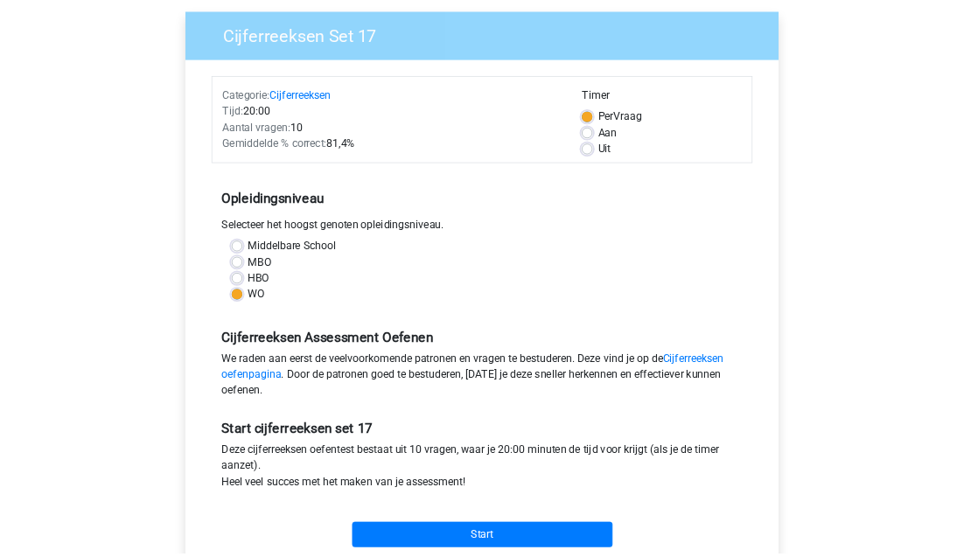
scroll to position [134, 0]
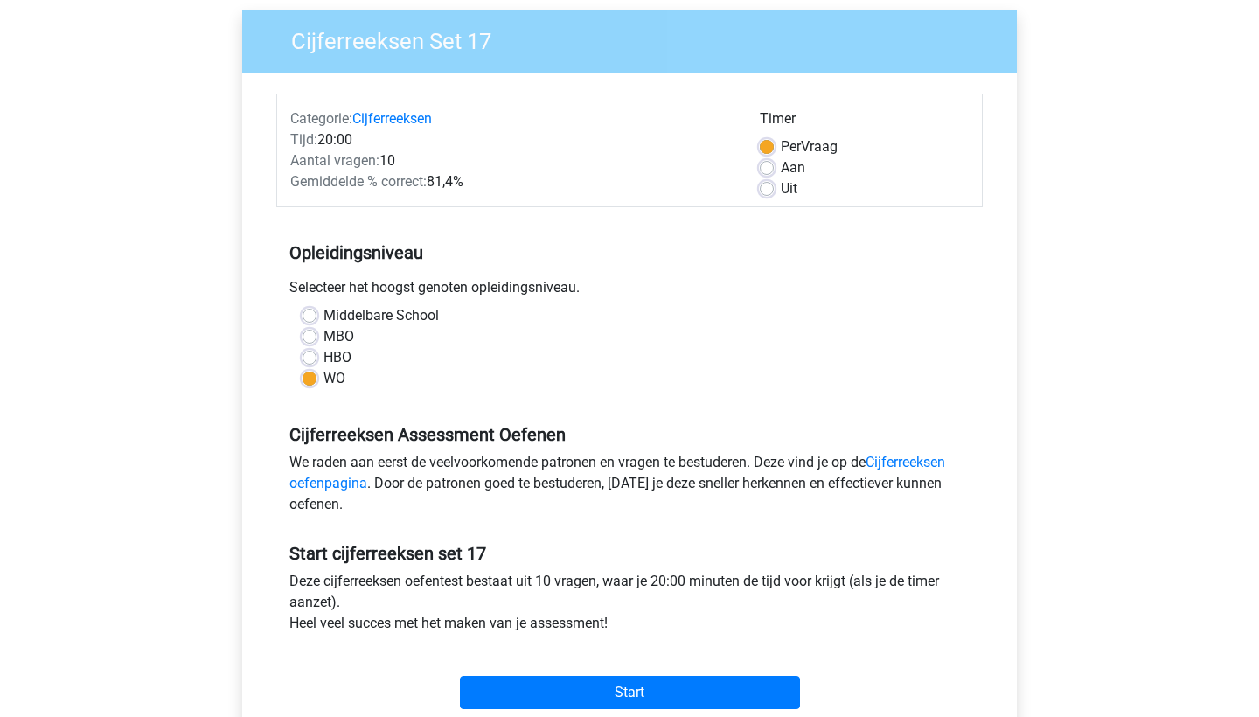
drag, startPoint x: 659, startPoint y: 627, endPoint x: 264, endPoint y: 219, distance: 568.4
click at [264, 219] on div "Categorie: Cijferreeksen Tijd: 20:00 Aantal vragen: 10 Gemiddelde % correct: 81…" at bounding box center [629, 405] width 749 height 665
